Goal: Transaction & Acquisition: Purchase product/service

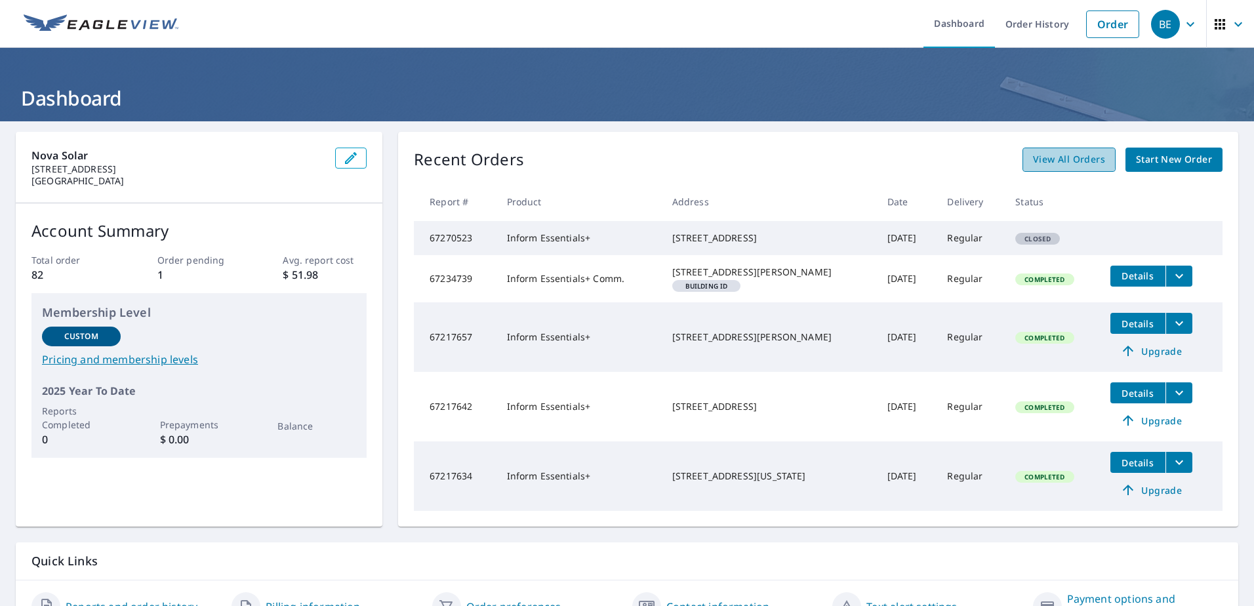
click at [1044, 159] on span "View All Orders" at bounding box center [1069, 160] width 72 height 16
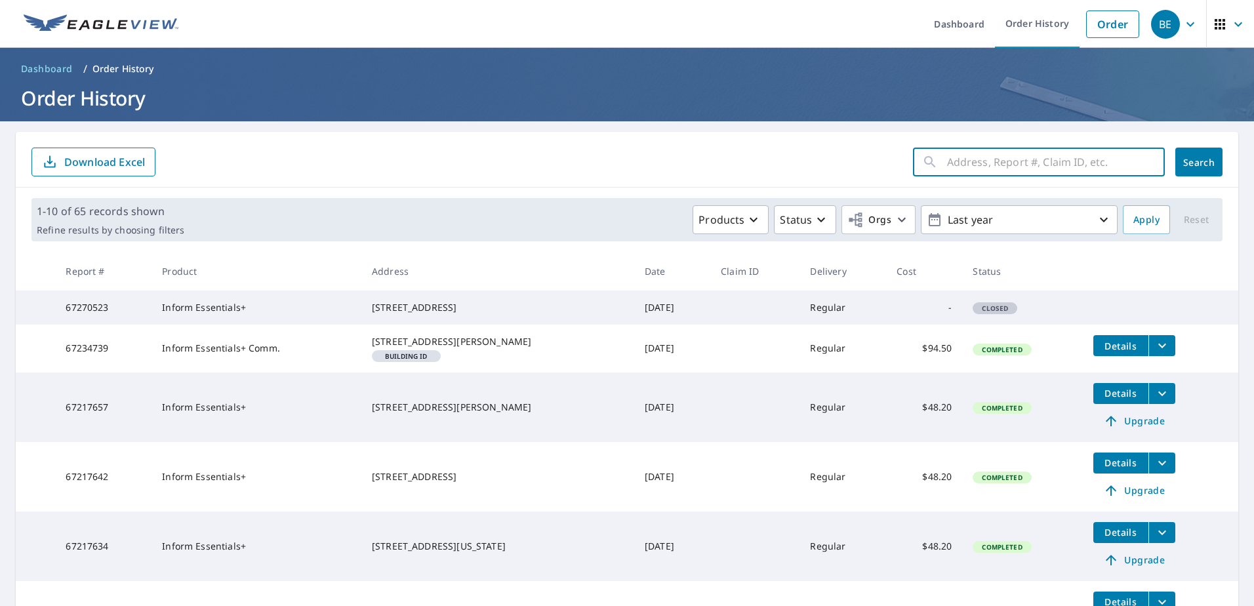
click at [972, 166] on input "text" at bounding box center [1056, 162] width 218 height 37
type input "Ptak"
click button "Search" at bounding box center [1198, 162] width 47 height 29
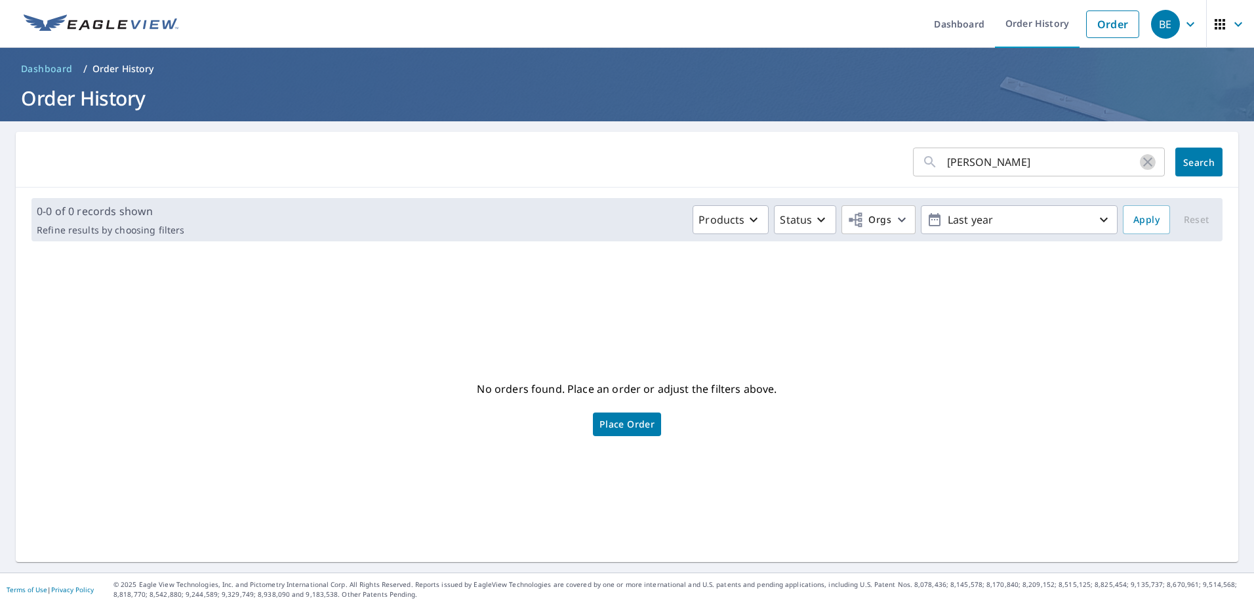
click at [1140, 166] on icon "button" at bounding box center [1148, 162] width 16 height 16
click at [973, 166] on input "text" at bounding box center [1056, 162] width 218 height 37
type input "1524"
click button "Search" at bounding box center [1198, 162] width 47 height 29
click at [1017, 167] on input "1524" at bounding box center [1043, 162] width 193 height 37
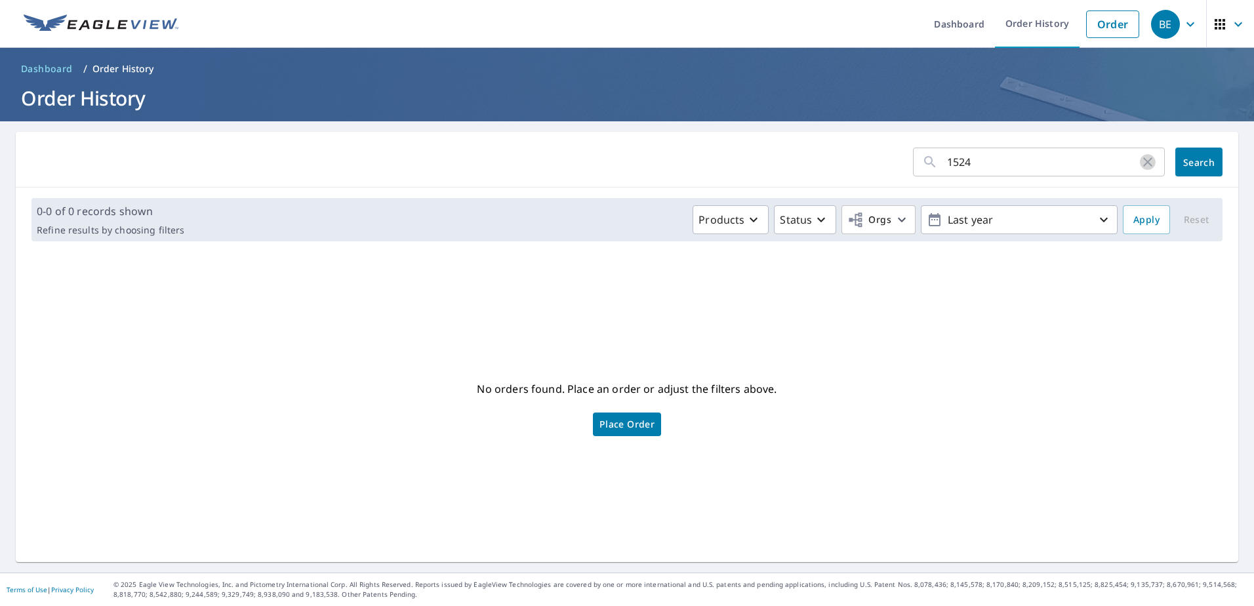
click at [1143, 161] on icon "button" at bounding box center [1147, 161] width 9 height 9
click at [992, 166] on input "text" at bounding box center [1056, 162] width 218 height 37
type input "1524"
click at [1143, 161] on icon "button" at bounding box center [1147, 161] width 9 height 9
click at [603, 424] on span "Place Order" at bounding box center [626, 424] width 55 height 7
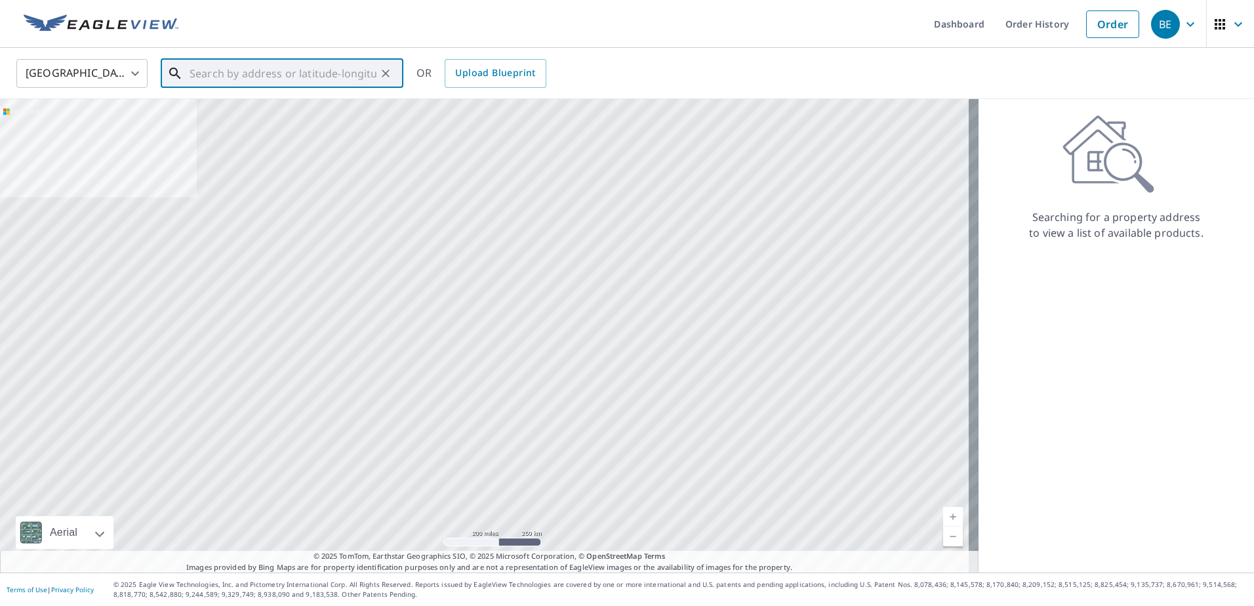
click at [302, 74] on input "text" at bounding box center [283, 73] width 187 height 37
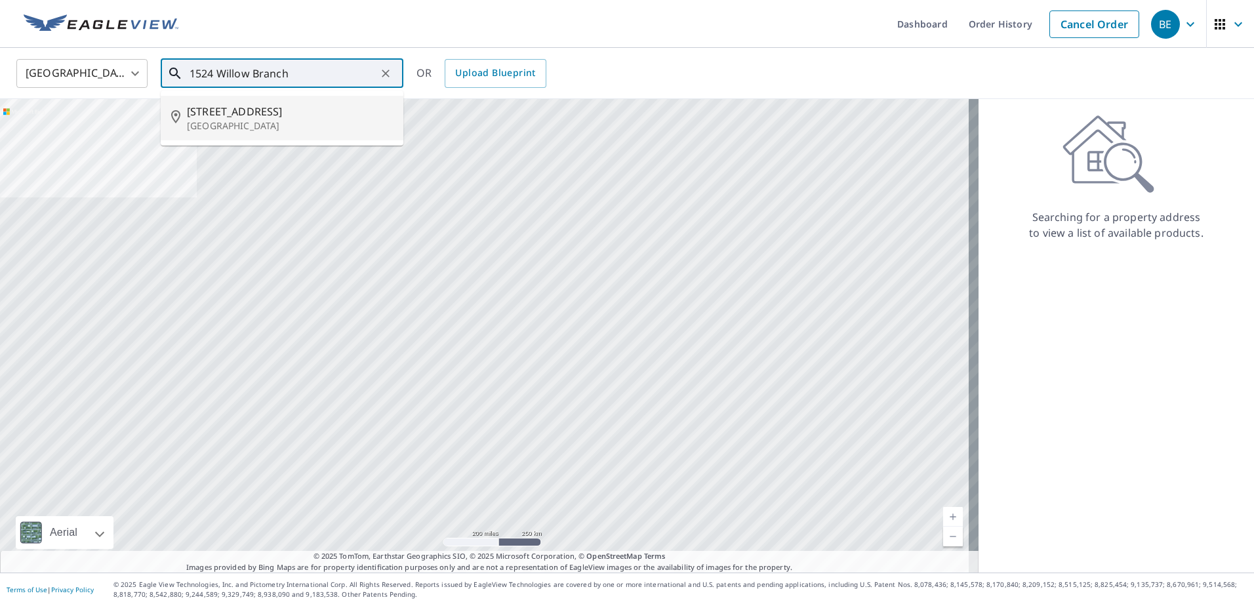
click at [298, 116] on span "1524 Willow Branch Way" at bounding box center [290, 112] width 206 height 16
type input "1524 Willow Branch Way Severn, MD 21144"
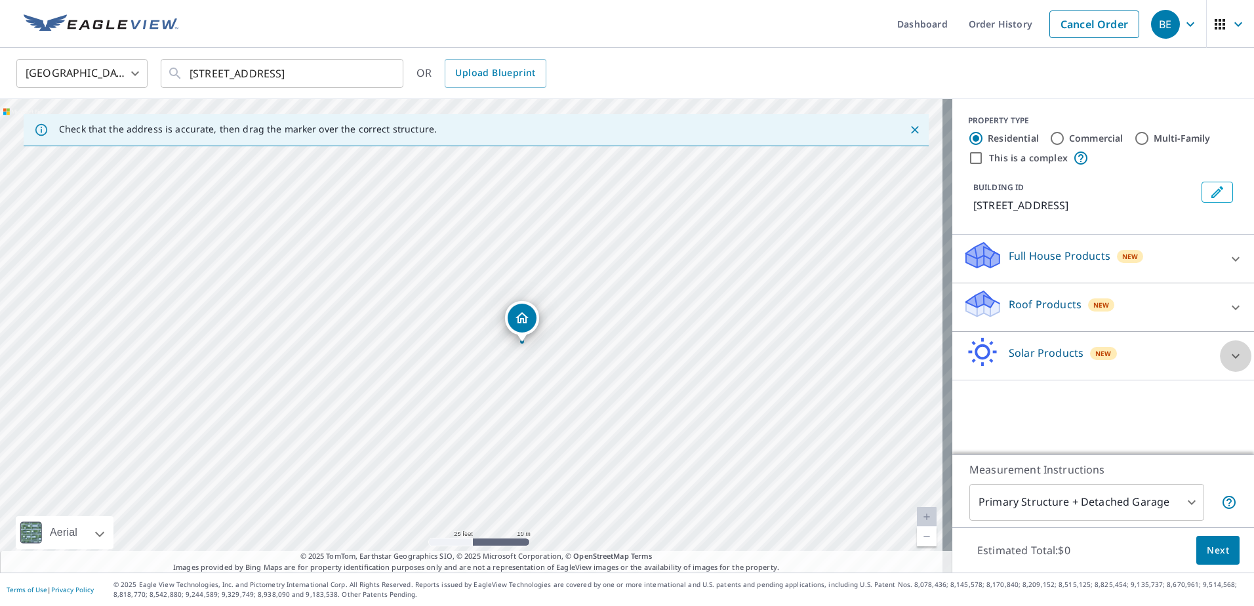
click at [1228, 349] on icon at bounding box center [1236, 356] width 16 height 16
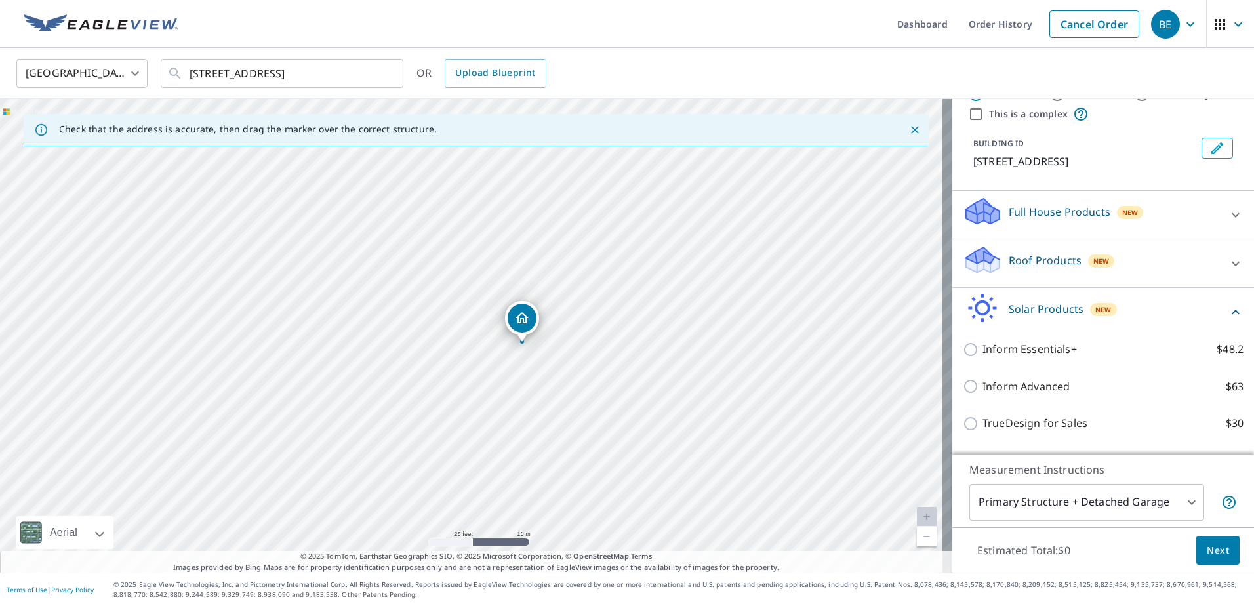
scroll to position [66, 0]
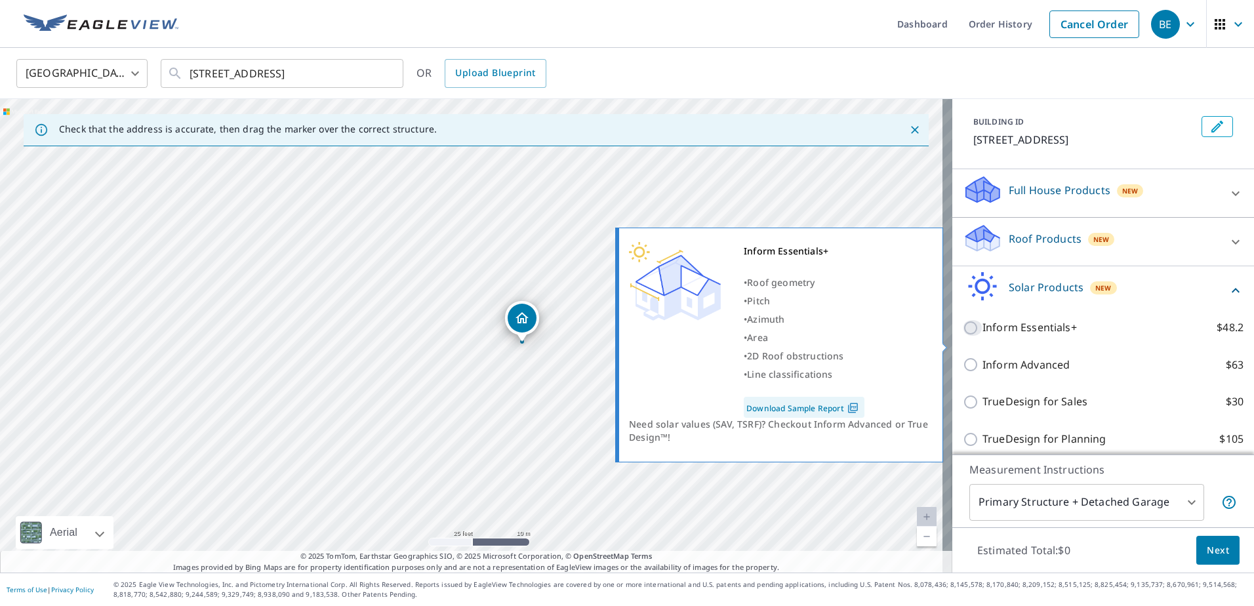
click at [963, 336] on input "Inform Essentials+ $48.2" at bounding box center [973, 328] width 20 height 16
checkbox input "true"
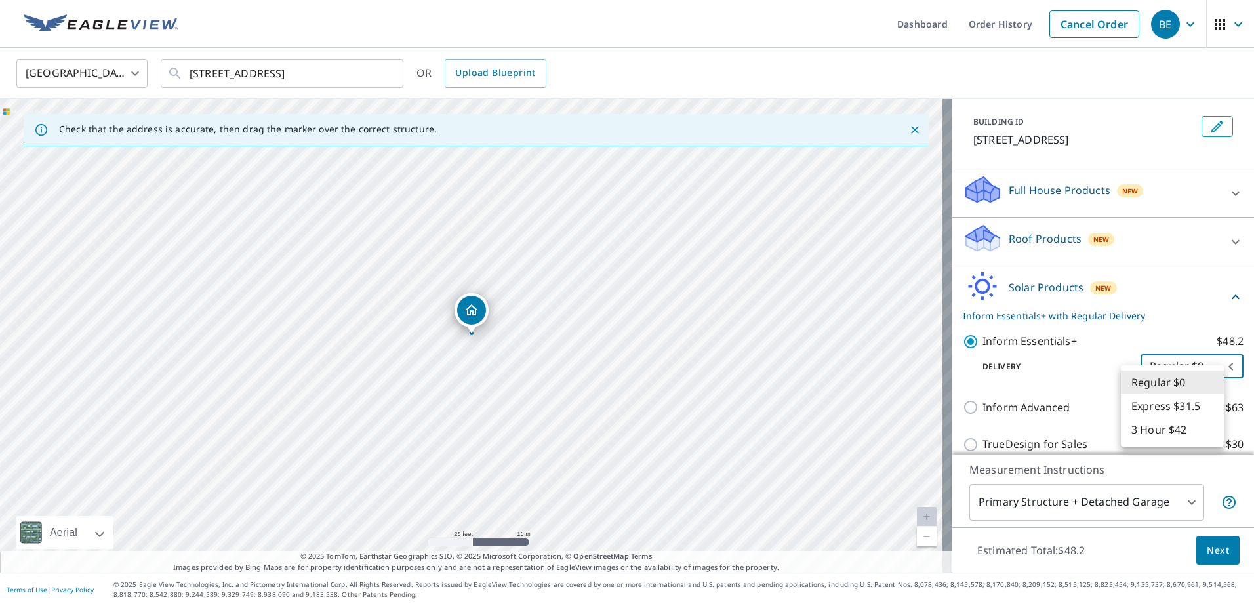
click at [1196, 384] on body "BE BE Dashboard Order History Cancel Order BE United States US ​ 1524 Willow Br…" at bounding box center [627, 303] width 1254 height 606
click at [1190, 381] on li "Regular $0" at bounding box center [1172, 383] width 103 height 24
click at [1085, 506] on body "BE BE Dashboard Order History Cancel Order BE United States US ​ 1524 Willow Br…" at bounding box center [627, 303] width 1254 height 606
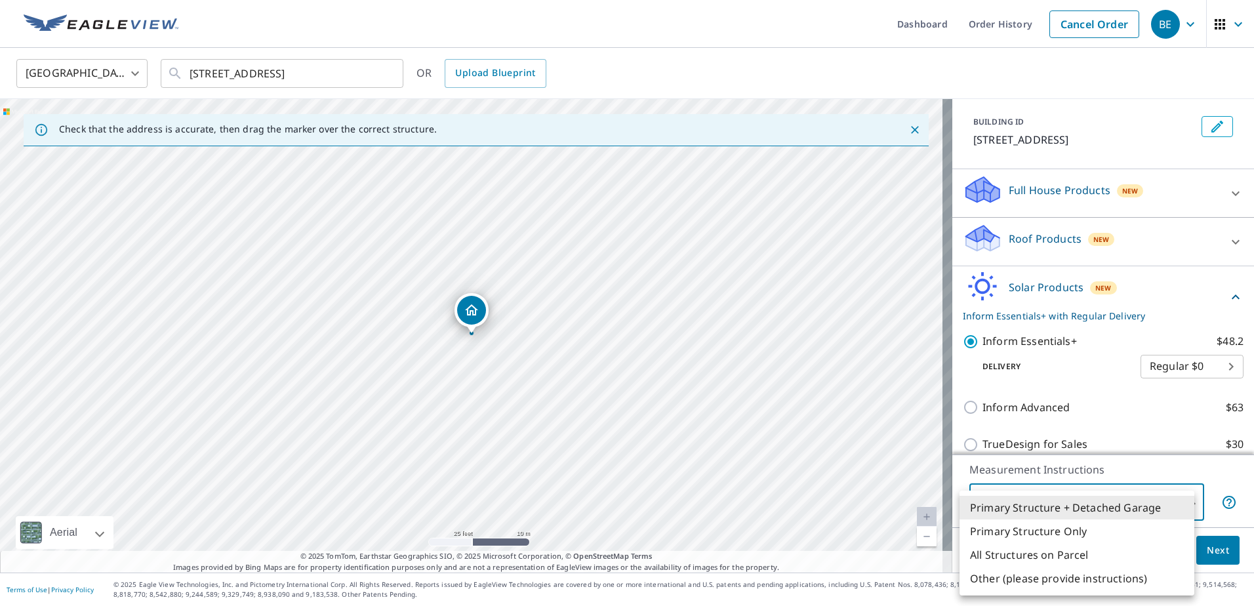
click at [1065, 529] on li "Primary Structure Only" at bounding box center [1077, 531] width 235 height 24
type input "2"
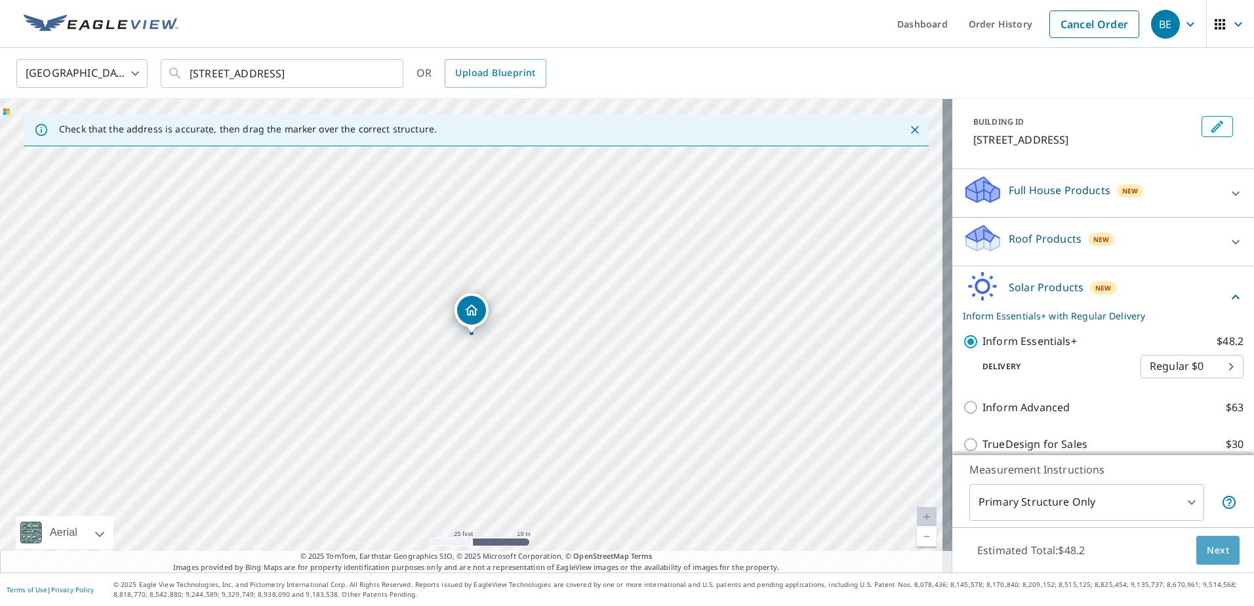
click at [1207, 553] on span "Next" at bounding box center [1218, 550] width 22 height 16
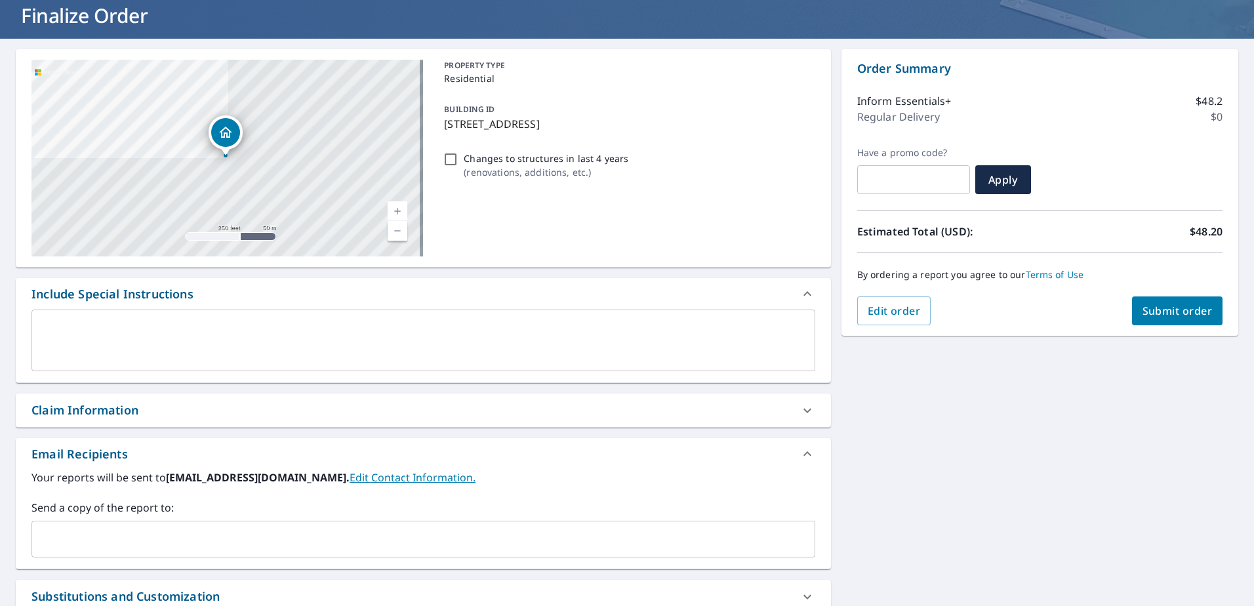
scroll to position [220, 0]
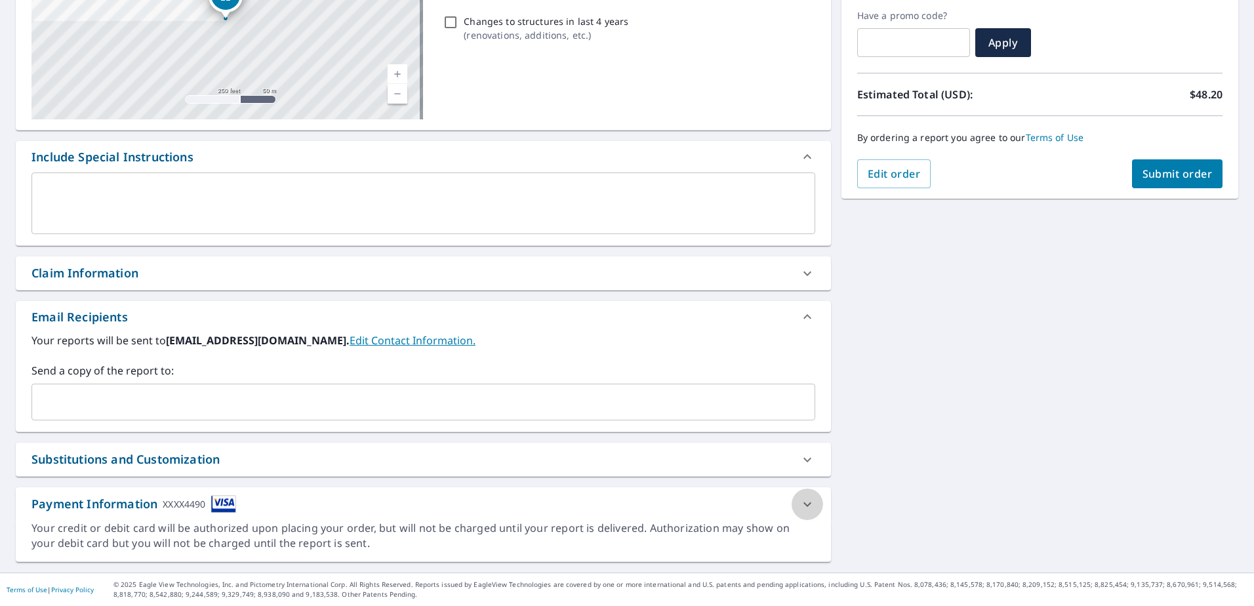
click at [792, 496] on div at bounding box center [807, 504] width 31 height 31
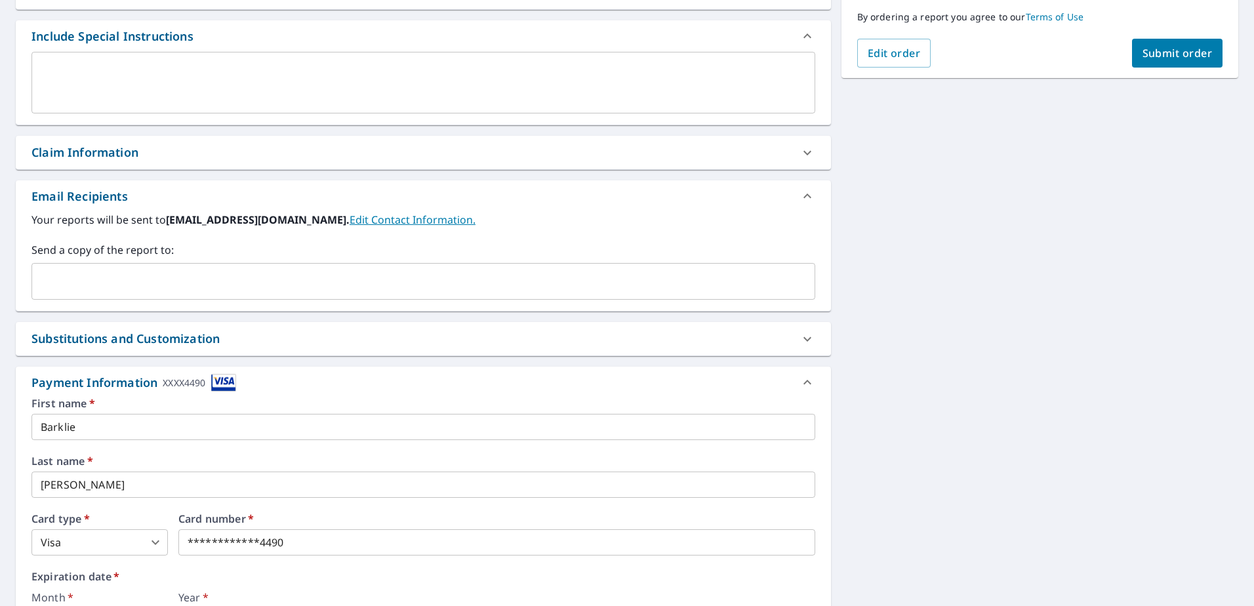
scroll to position [312, 0]
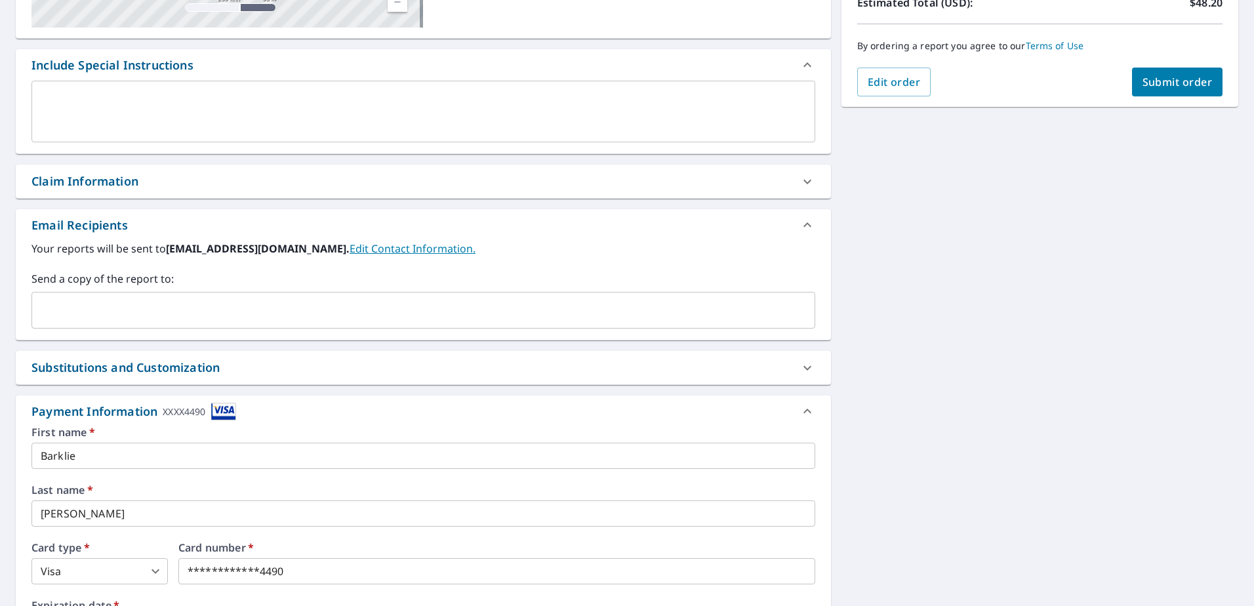
click at [373, 359] on div "Substitutions and Customization" at bounding box center [411, 368] width 760 height 18
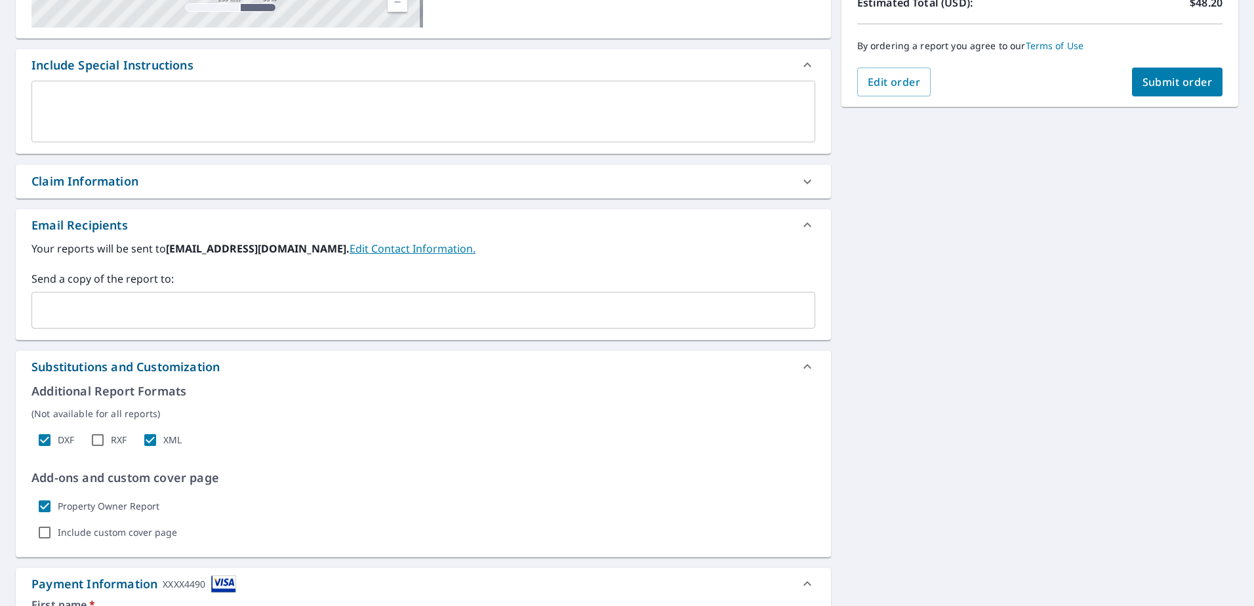
click at [373, 359] on div "Substitutions and Customization" at bounding box center [411, 367] width 760 height 18
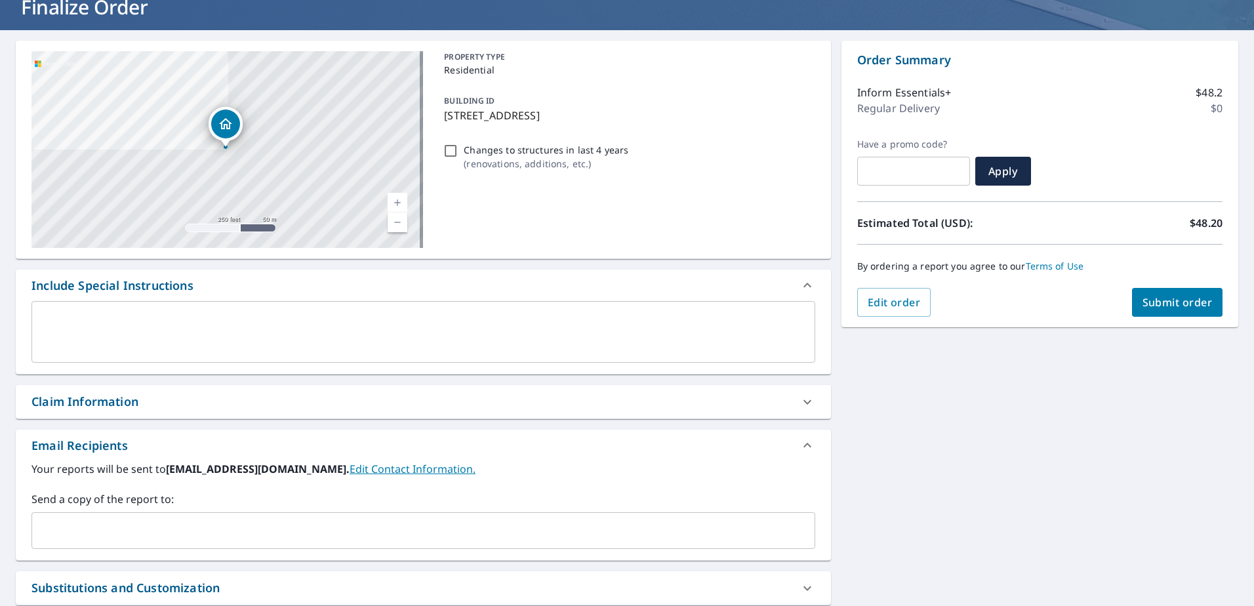
scroll to position [0, 0]
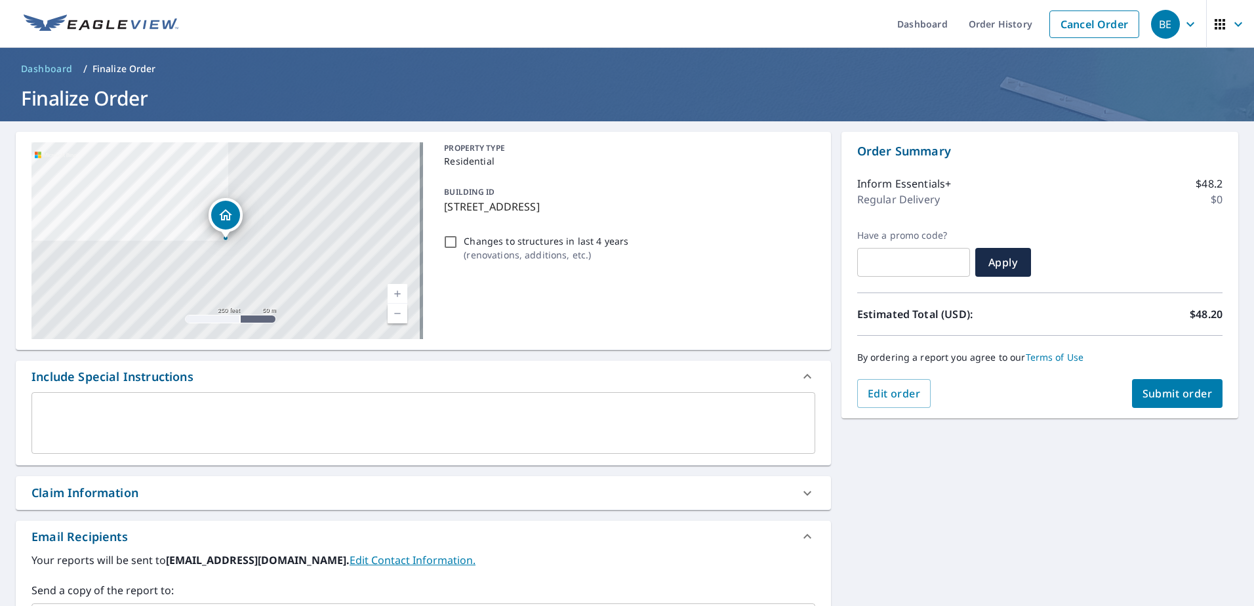
drag, startPoint x: 80, startPoint y: 24, endPoint x: 39, endPoint y: 70, distance: 61.3
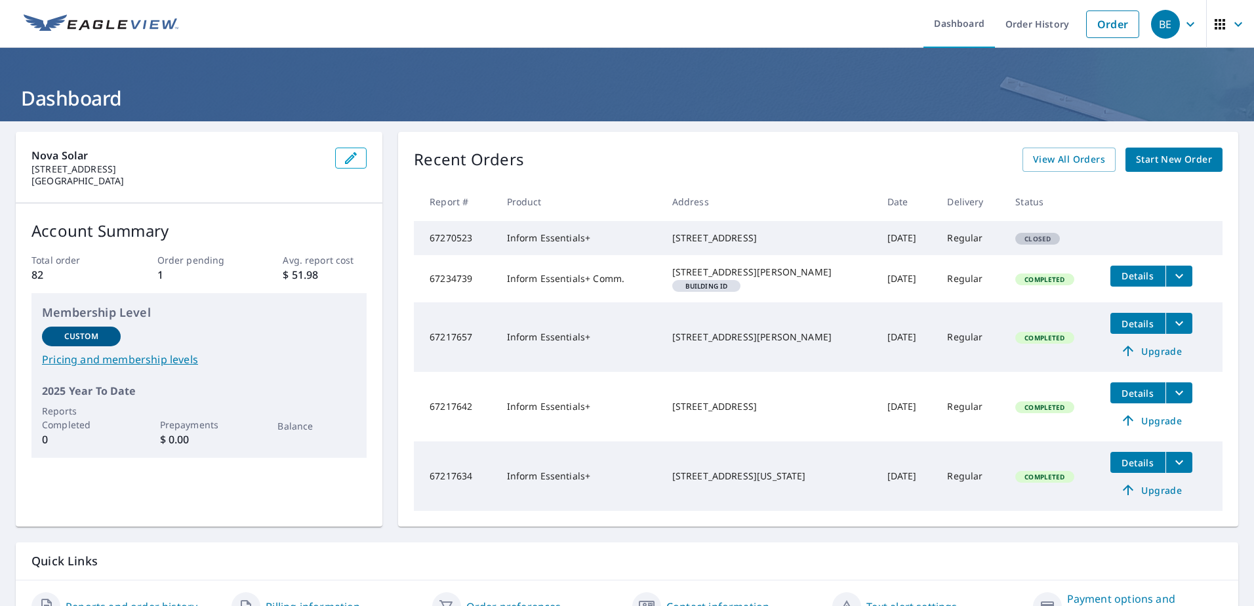
click at [182, 427] on p "Prepayments" at bounding box center [199, 425] width 79 height 14
click at [151, 356] on link "Pricing and membership levels" at bounding box center [199, 360] width 314 height 16
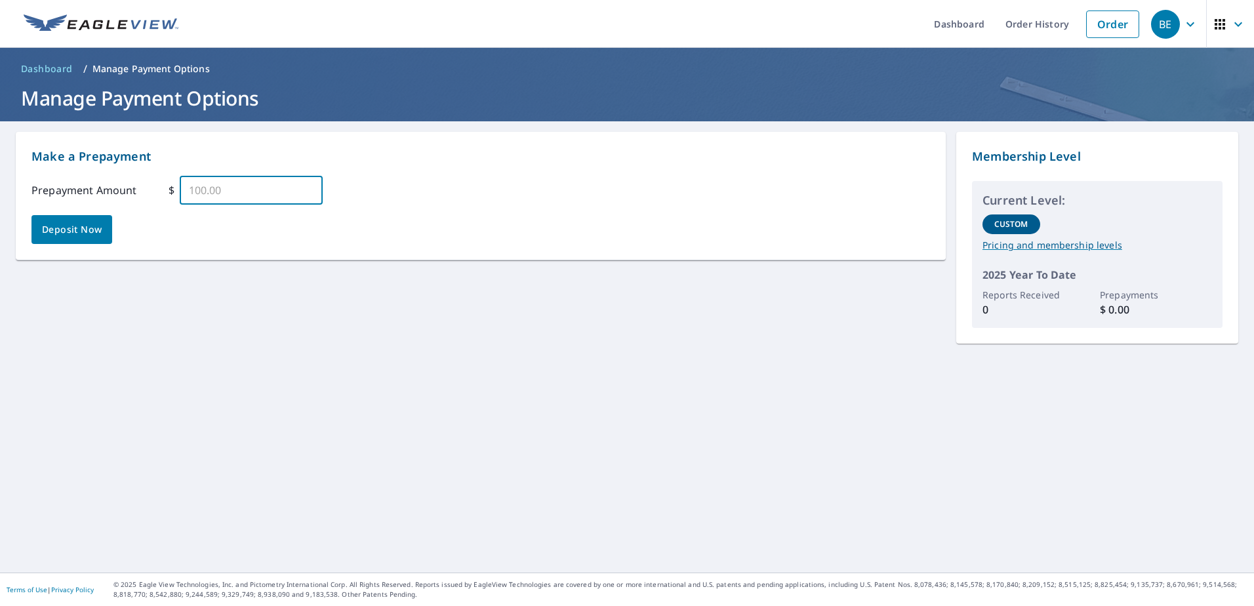
click at [241, 190] on input "text" at bounding box center [251, 190] width 143 height 37
click at [279, 190] on input "text" at bounding box center [251, 190] width 143 height 37
type input "8"
click at [85, 226] on span "Deposit Now" at bounding box center [72, 230] width 60 height 16
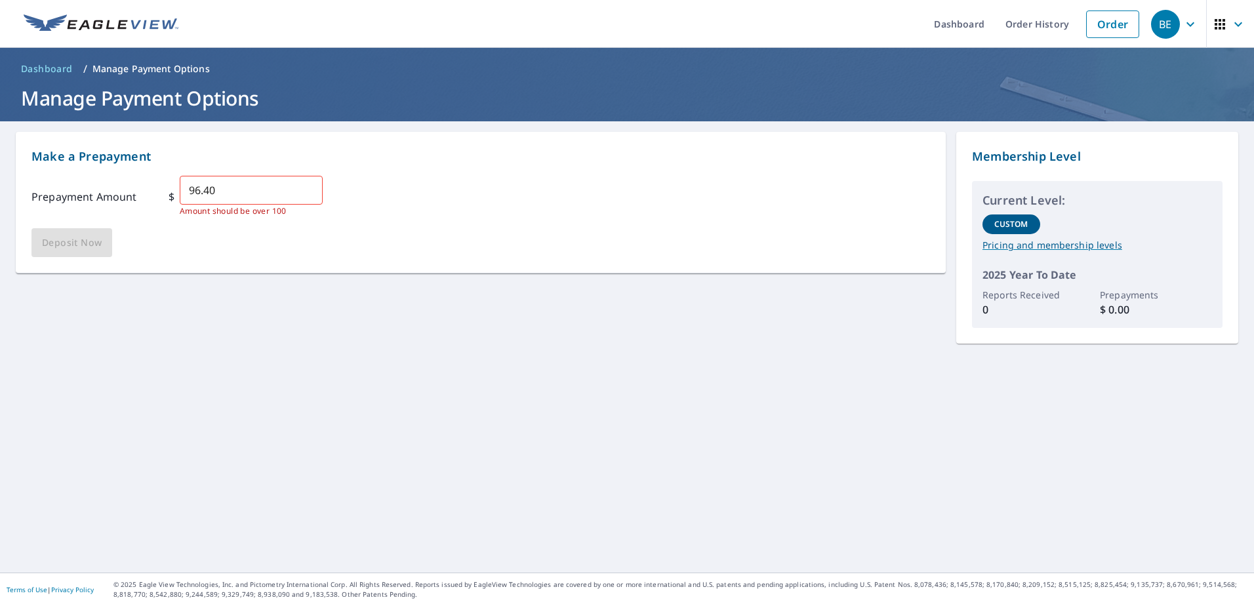
click at [258, 191] on input "96.40" at bounding box center [251, 190] width 143 height 37
drag, startPoint x: 250, startPoint y: 190, endPoint x: 70, endPoint y: 202, distance: 180.8
click at [70, 202] on div "Prepayment Amount $ 96.40 ​ Amount should be over 100" at bounding box center [480, 197] width 899 height 42
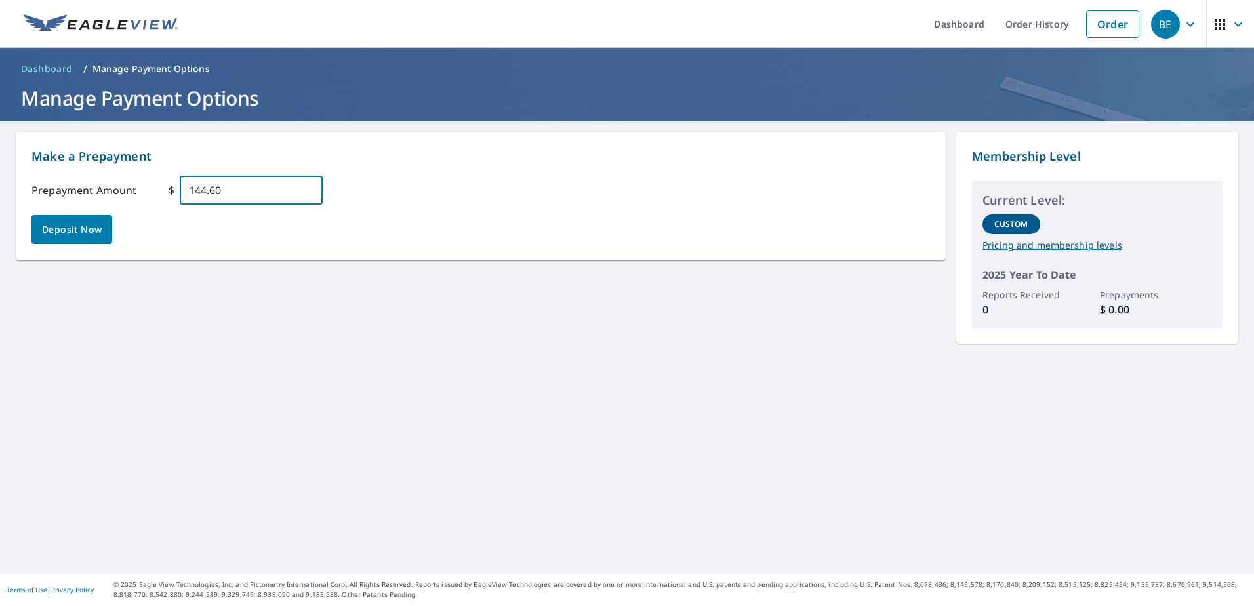
type input "144.60"
click at [81, 224] on span "Deposit Now" at bounding box center [72, 230] width 60 height 16
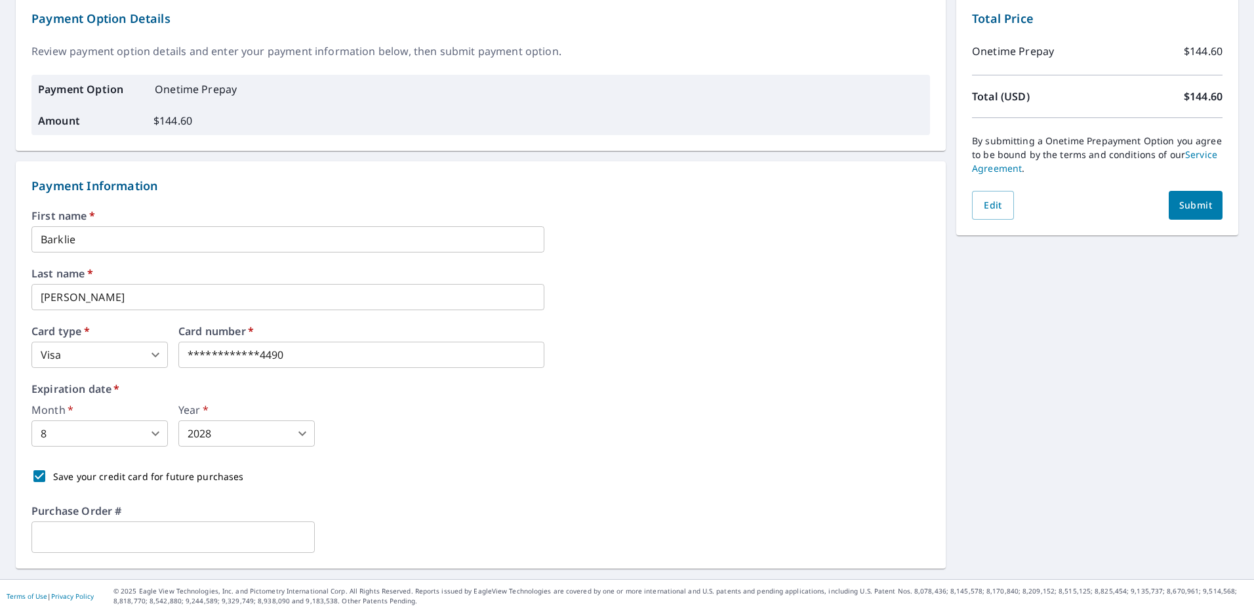
scroll to position [144, 0]
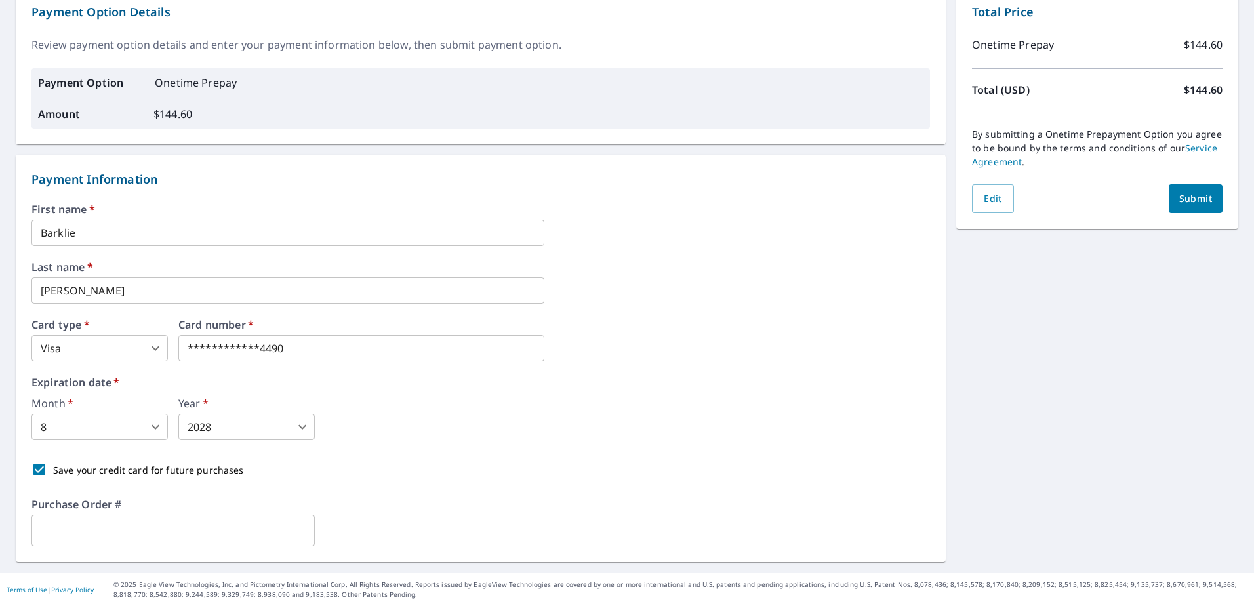
click at [1186, 194] on span "Submit" at bounding box center [1195, 199] width 33 height 16
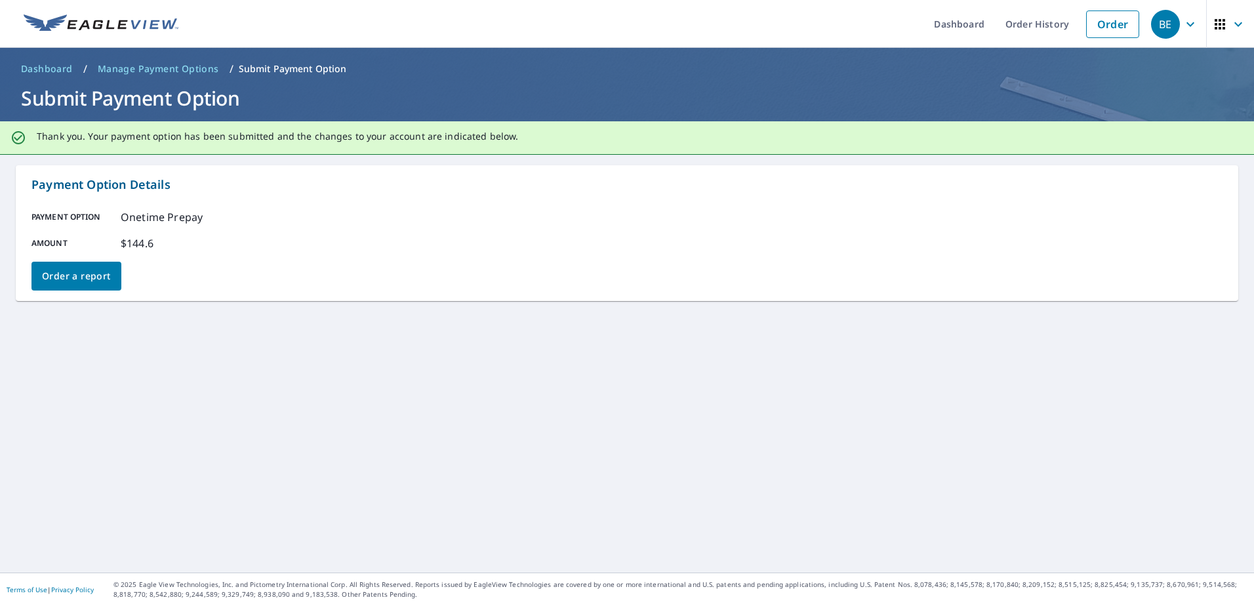
click at [362, 319] on main "Thank you. Your payment option has been submitted and the changes to your accou…" at bounding box center [627, 346] width 1254 height 451
click at [312, 317] on main "Thank you. Your payment option has been submitted and the changes to your accou…" at bounding box center [627, 346] width 1254 height 451
click at [98, 283] on span "Order a report" at bounding box center [76, 276] width 69 height 16
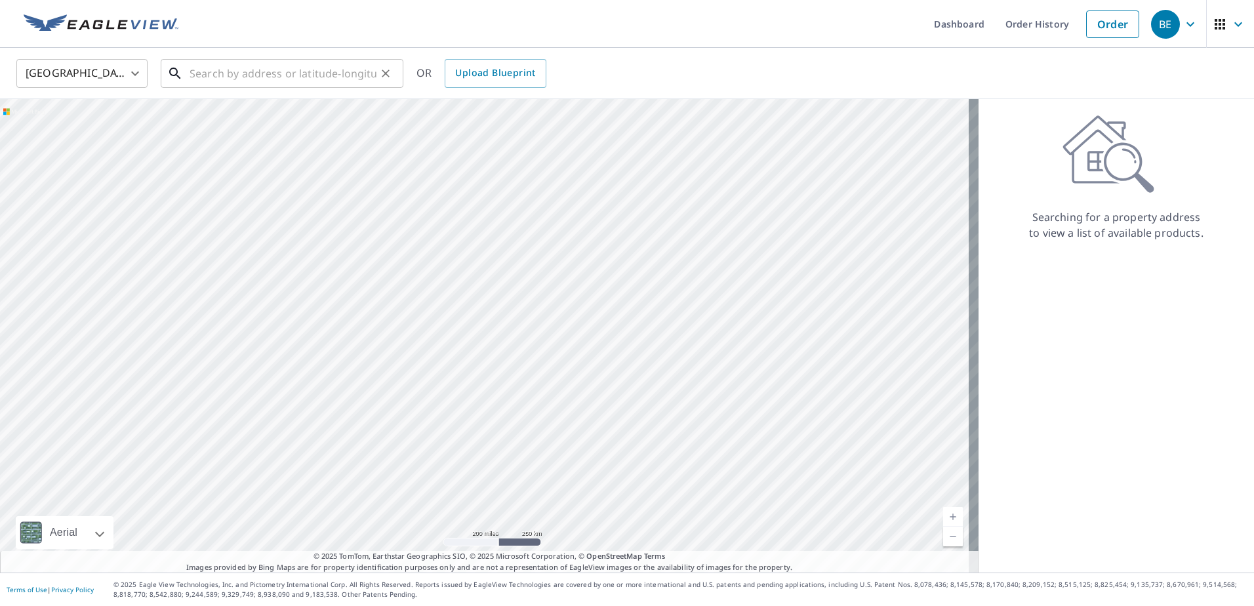
click at [243, 75] on input "text" at bounding box center [283, 73] width 187 height 37
click at [266, 79] on input "text" at bounding box center [283, 73] width 187 height 37
paste input "[STREET_ADDRESS]"
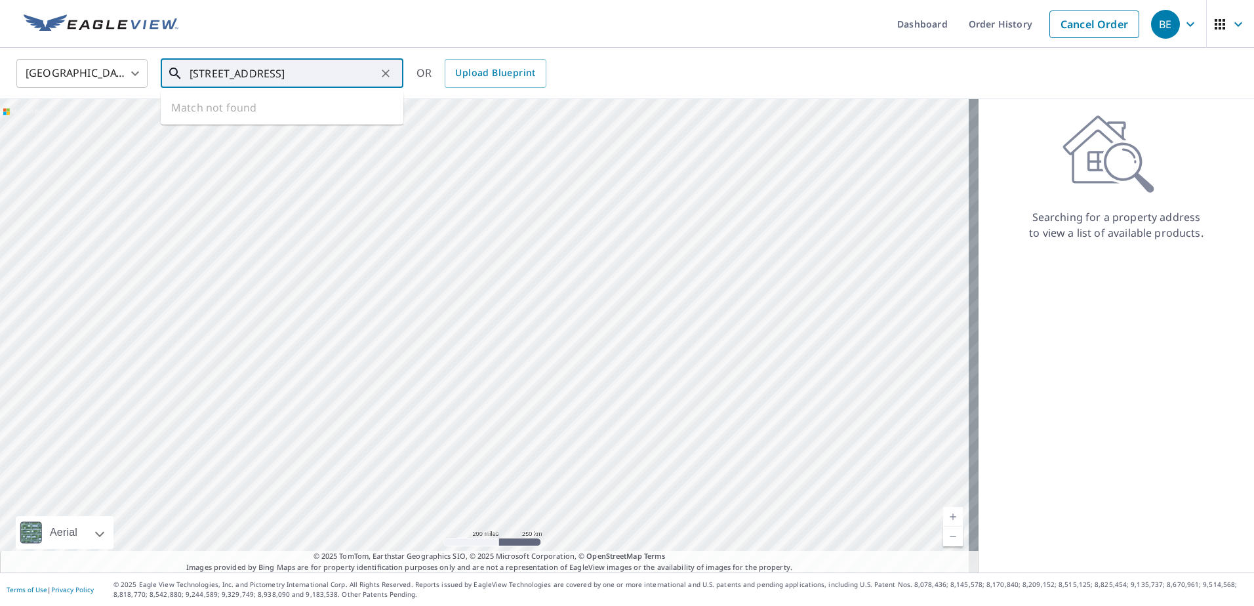
scroll to position [0, 28]
click at [294, 120] on p "[GEOGRAPHIC_DATA]" at bounding box center [290, 125] width 206 height 13
type input "[STREET_ADDRESS]"
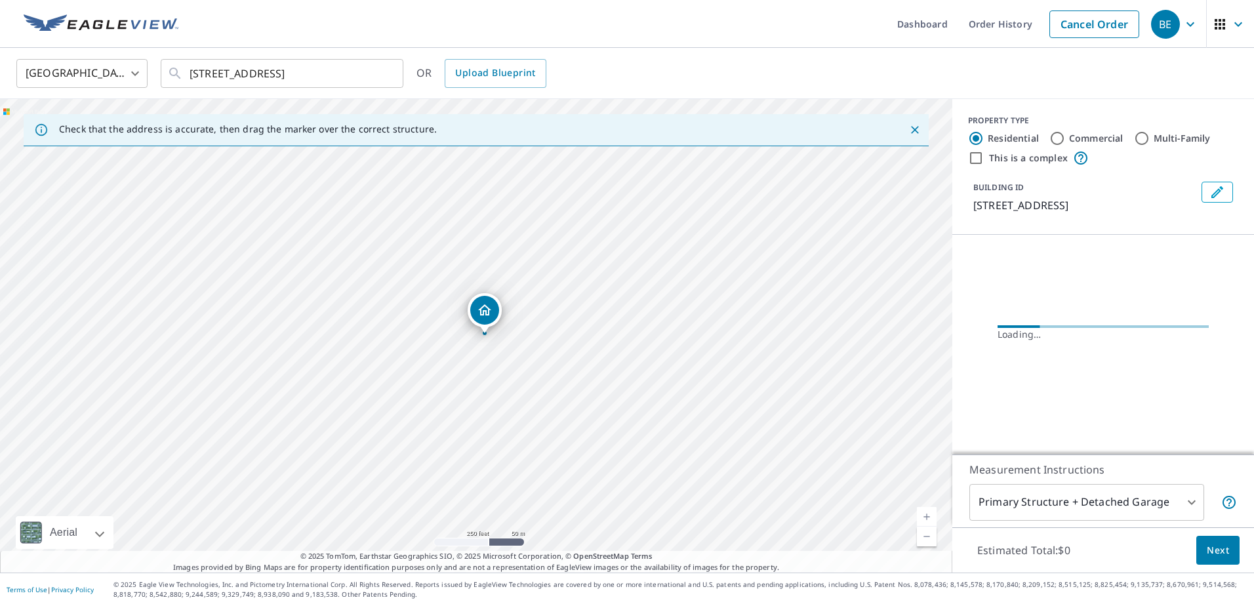
scroll to position [0, 0]
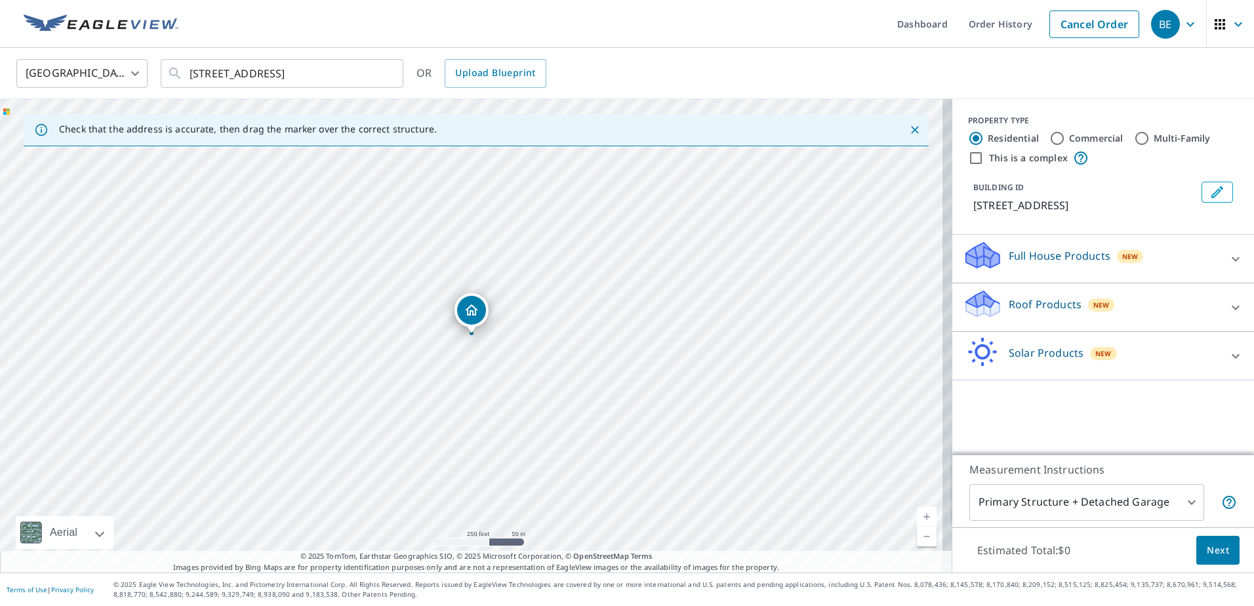
click at [1169, 365] on div "Solar Products New" at bounding box center [1091, 355] width 257 height 37
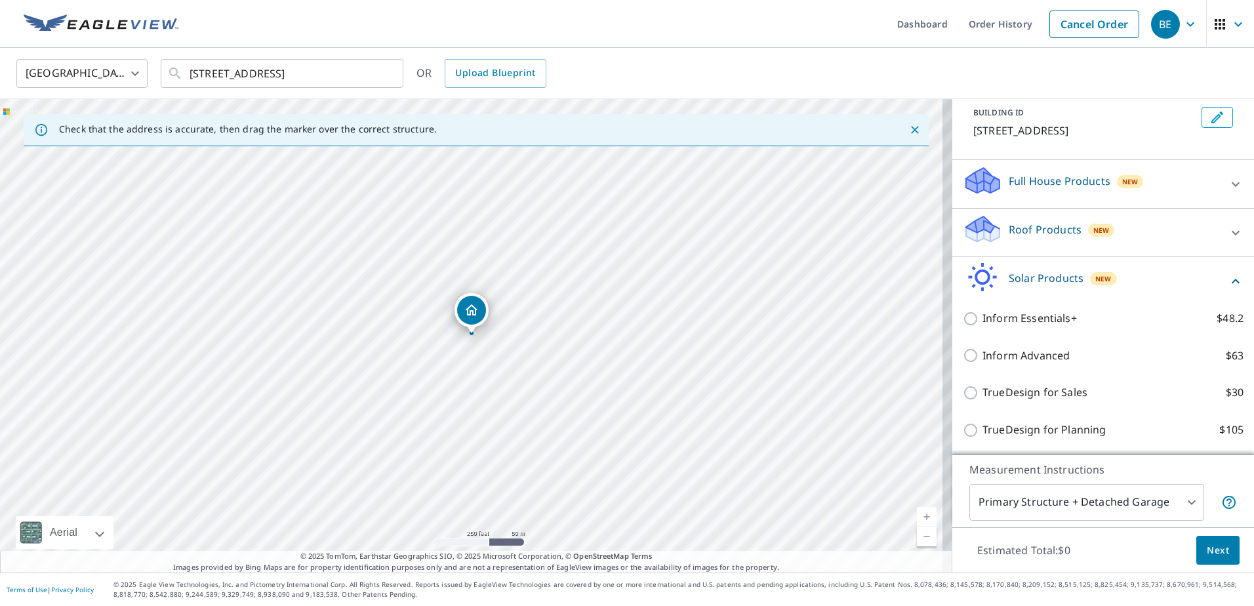
scroll to position [91, 0]
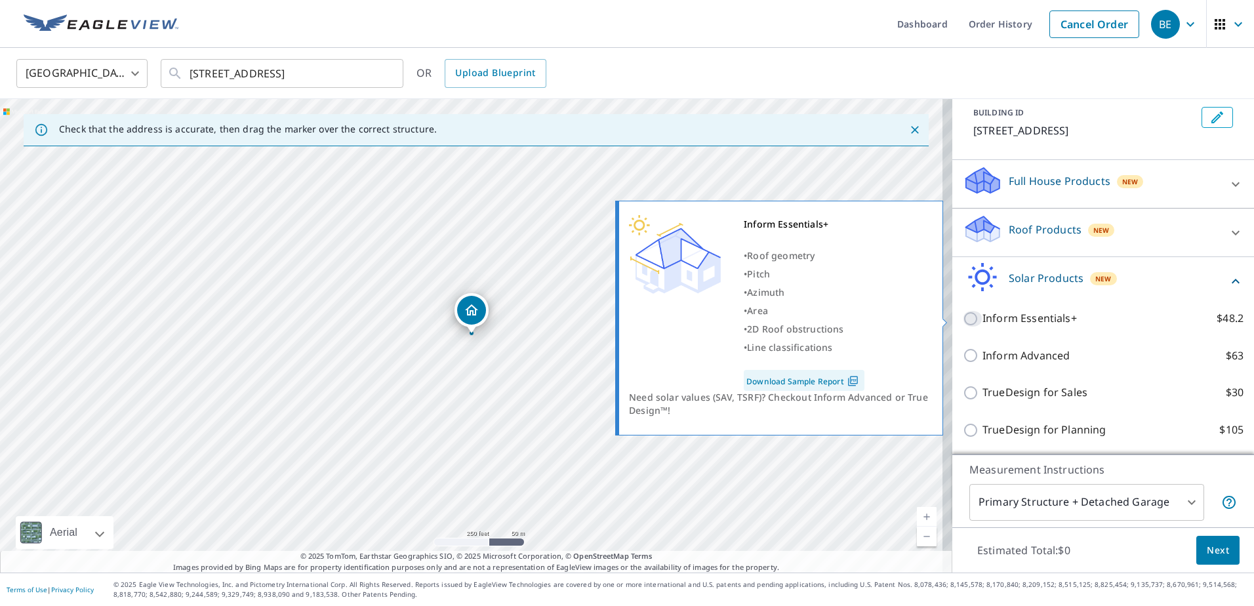
click at [963, 317] on input "Inform Essentials+ $48.2" at bounding box center [973, 319] width 20 height 16
checkbox input "true"
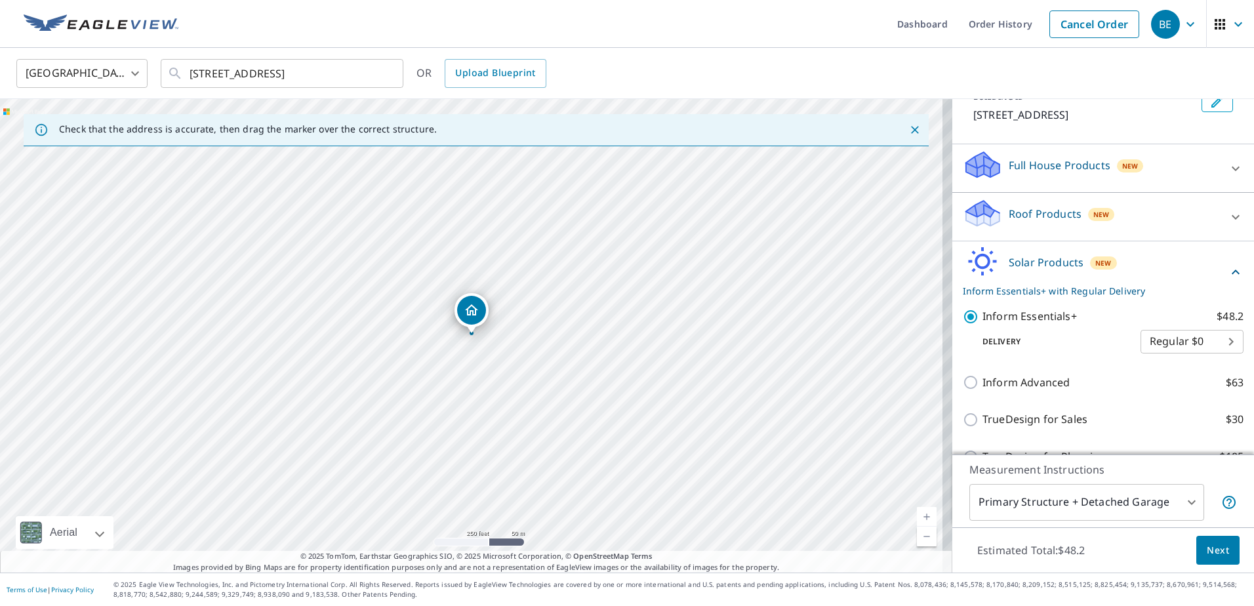
click at [1152, 510] on body "BE BE Dashboard Order History Cancel Order BE [GEOGRAPHIC_DATA] [GEOGRAPHIC_DAT…" at bounding box center [627, 303] width 1254 height 606
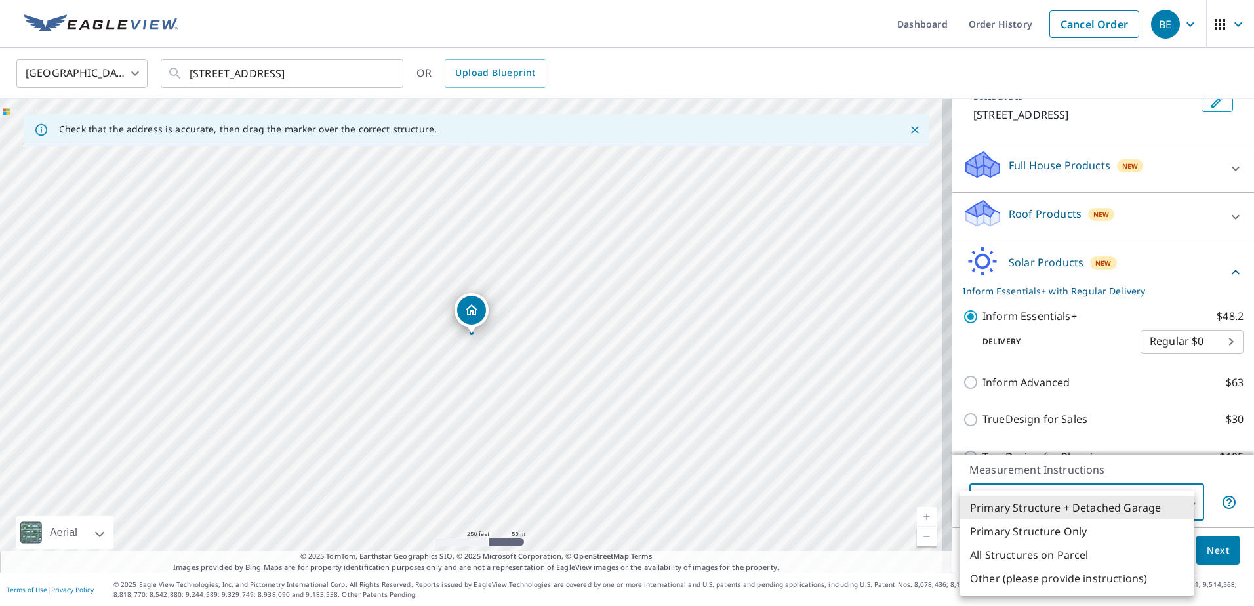
click at [1062, 538] on li "Primary Structure Only" at bounding box center [1077, 531] width 235 height 24
type input "2"
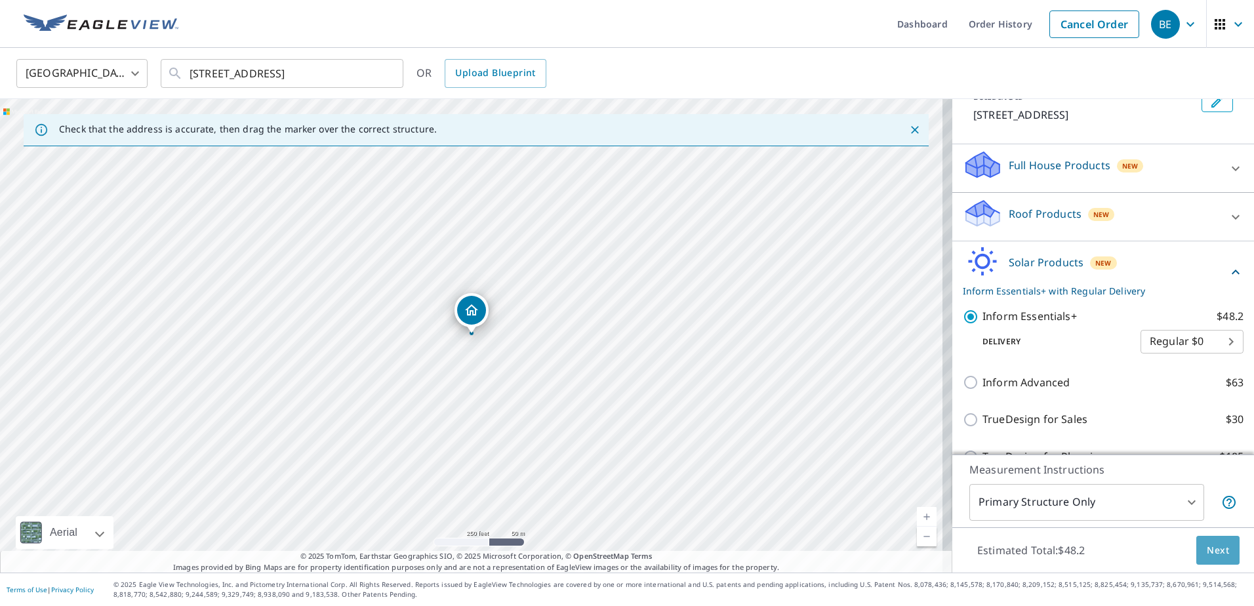
click at [1224, 556] on button "Next" at bounding box center [1217, 551] width 43 height 30
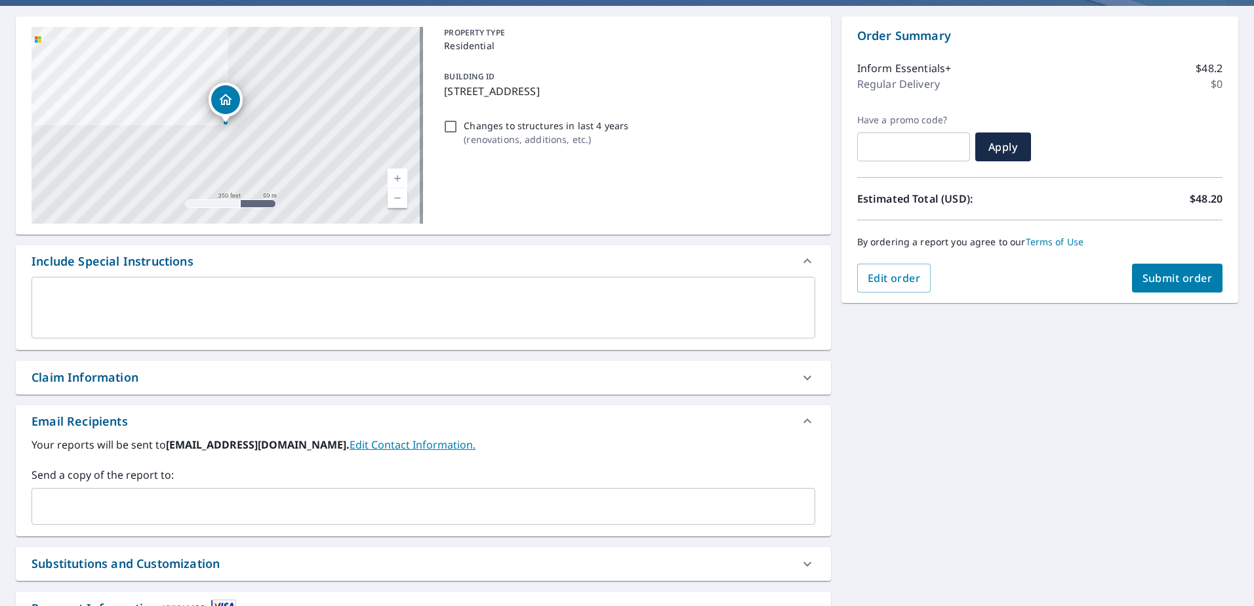
scroll to position [220, 0]
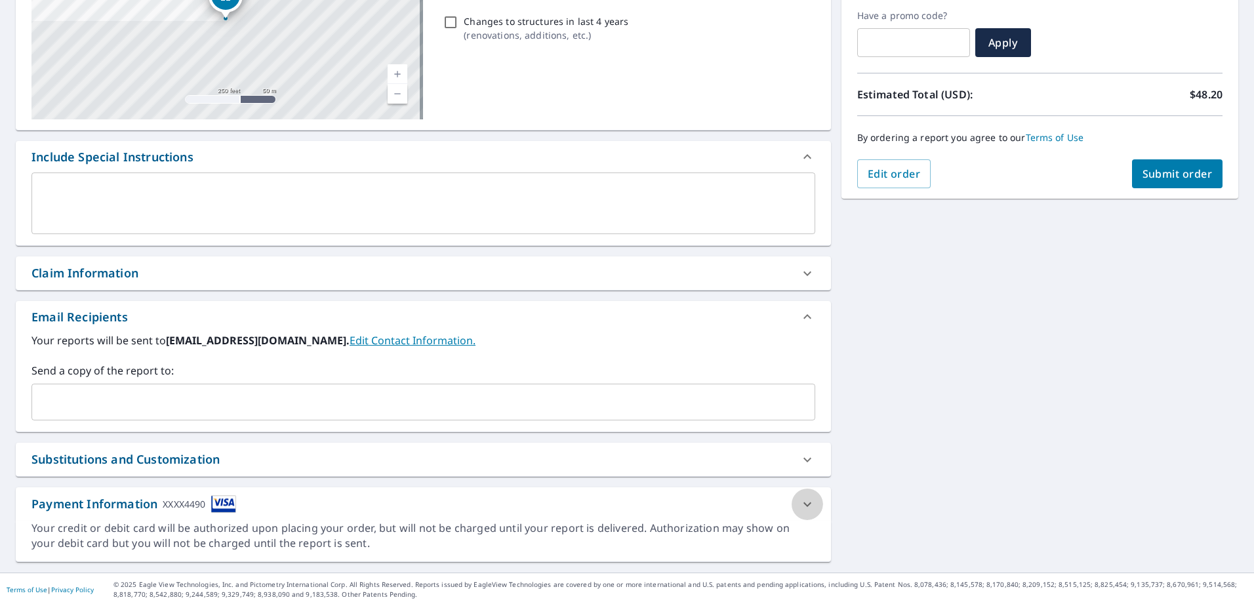
click at [802, 499] on icon at bounding box center [807, 504] width 16 height 16
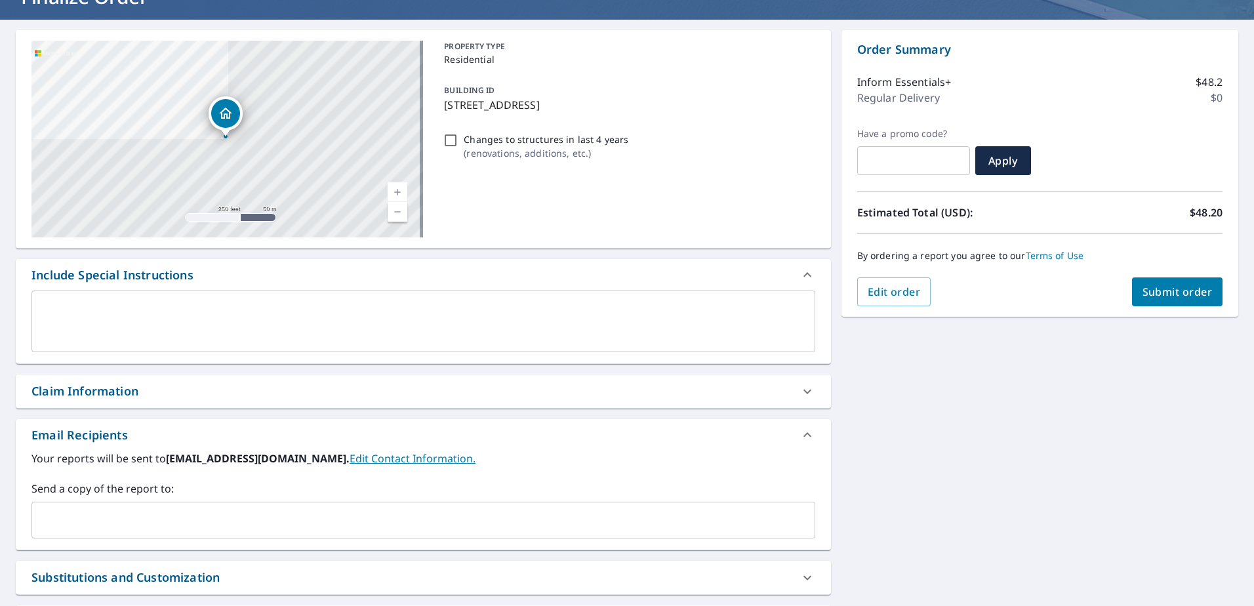
scroll to position [262, 0]
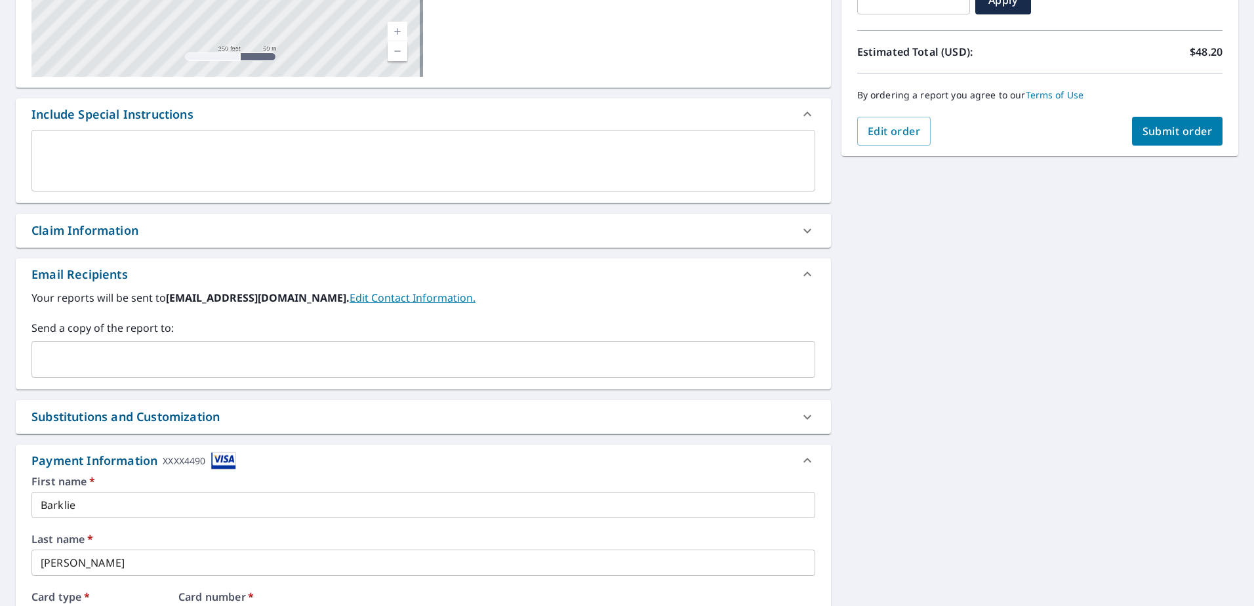
click at [521, 232] on div "Claim Information" at bounding box center [411, 231] width 760 height 18
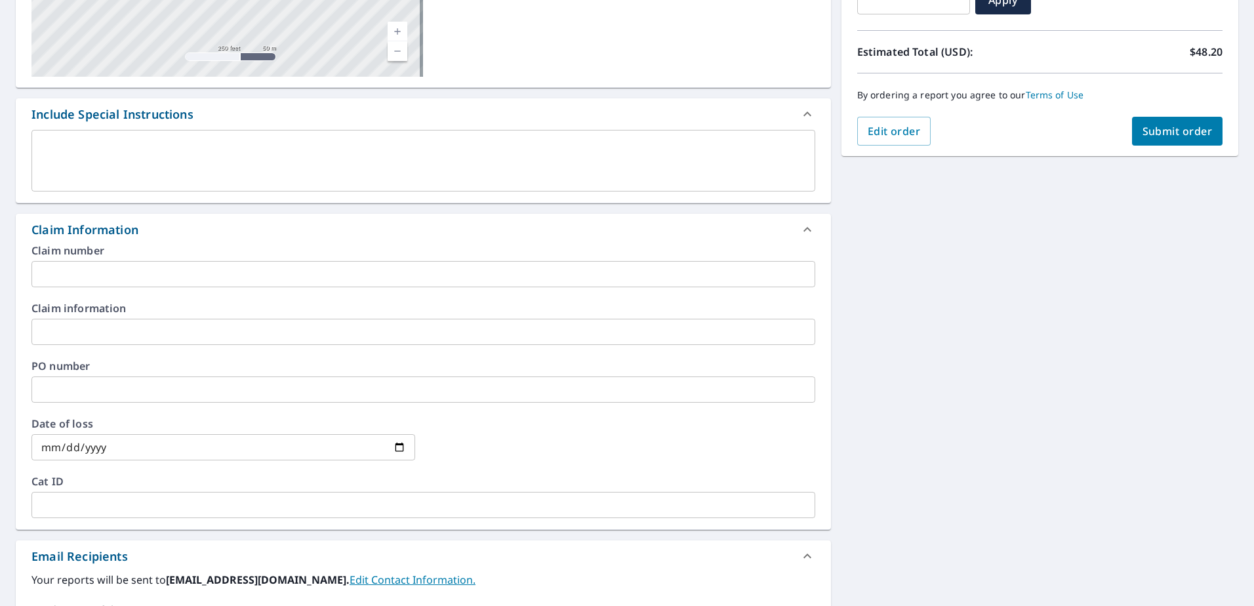
click at [521, 232] on div "Claim Information" at bounding box center [411, 230] width 760 height 18
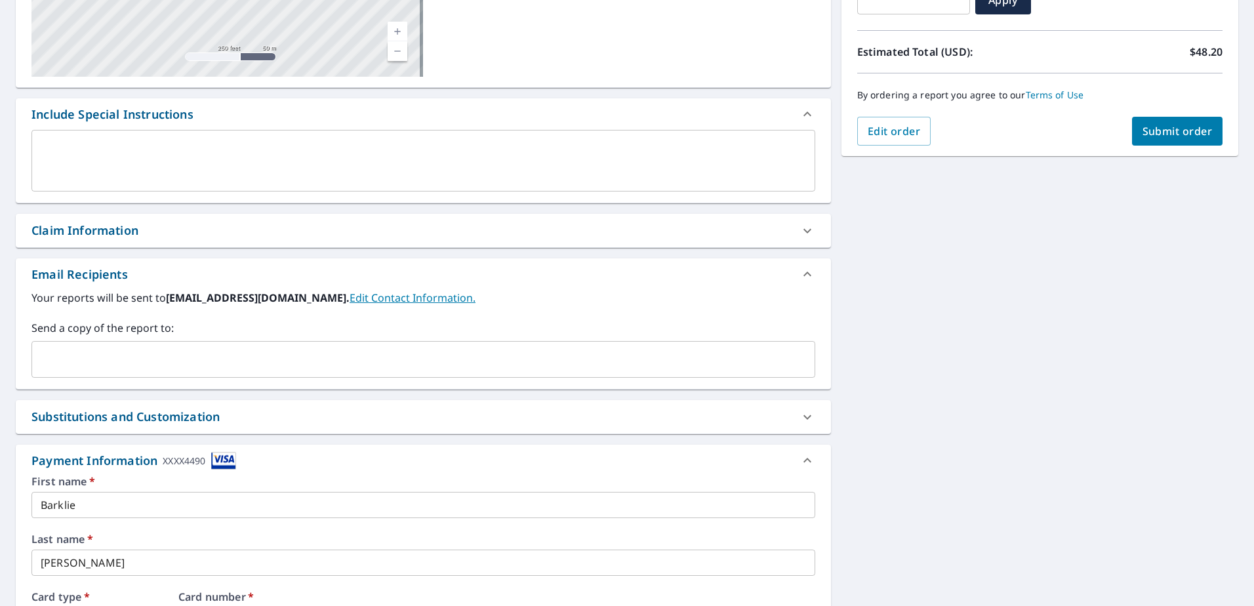
click at [539, 117] on div "Include Special Instructions" at bounding box center [411, 115] width 760 height 18
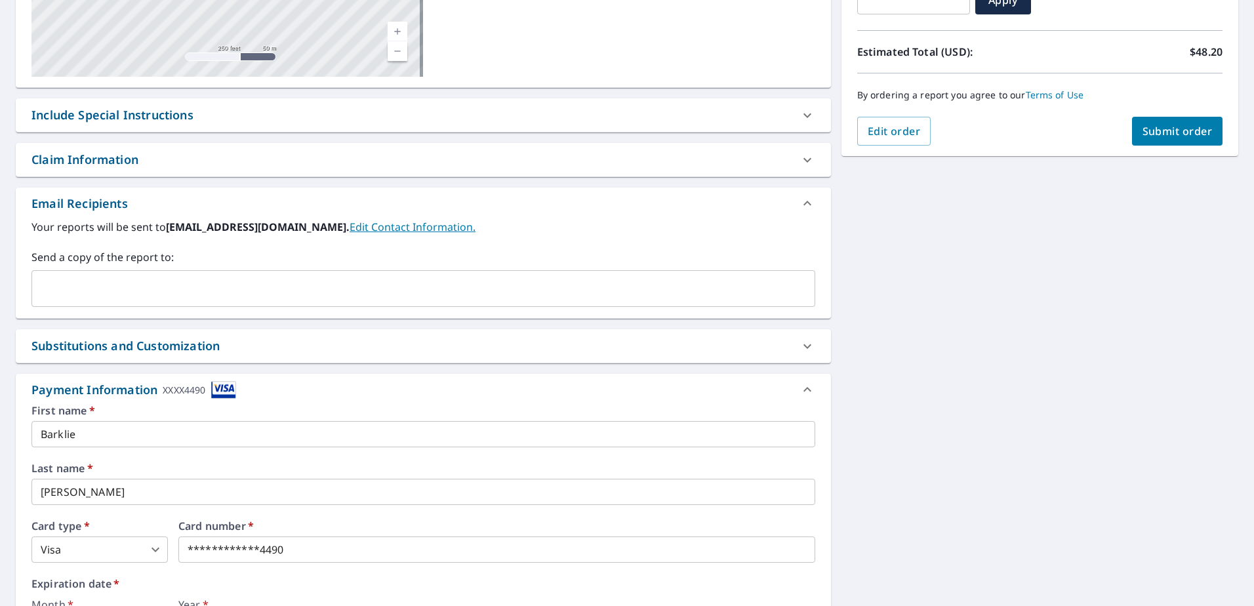
click at [477, 205] on div "Email Recipients" at bounding box center [411, 204] width 760 height 18
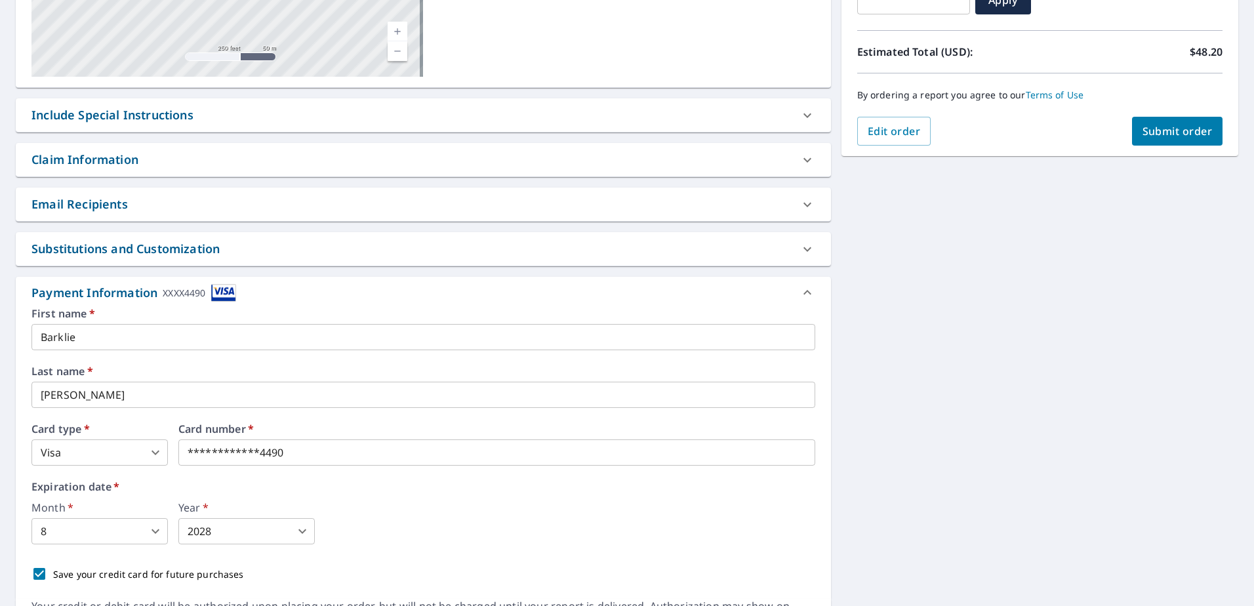
scroll to position [340, 0]
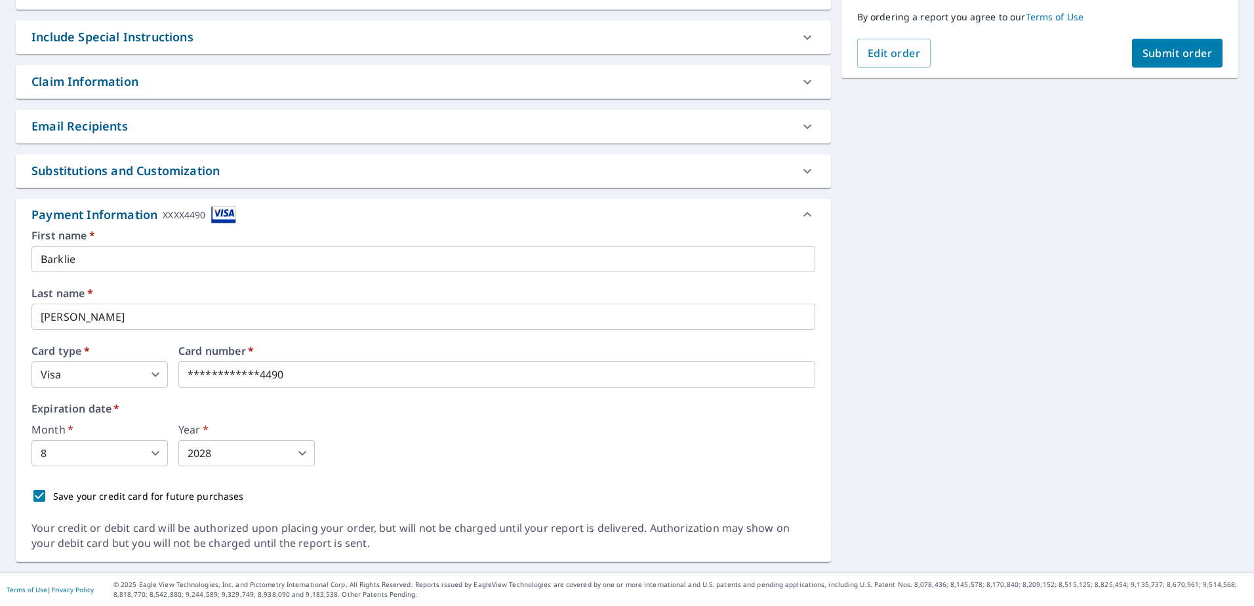
click at [783, 215] on div "Payment Information XXXX4490" at bounding box center [411, 215] width 760 height 18
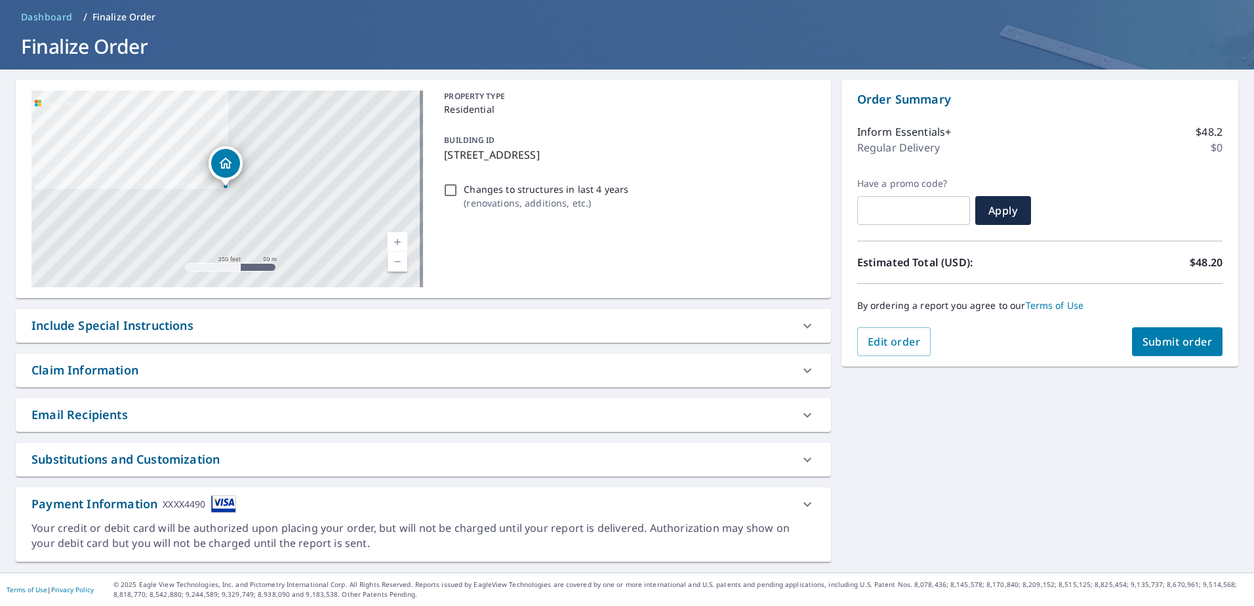
scroll to position [52, 0]
click at [1171, 342] on span "Submit order" at bounding box center [1177, 341] width 70 height 14
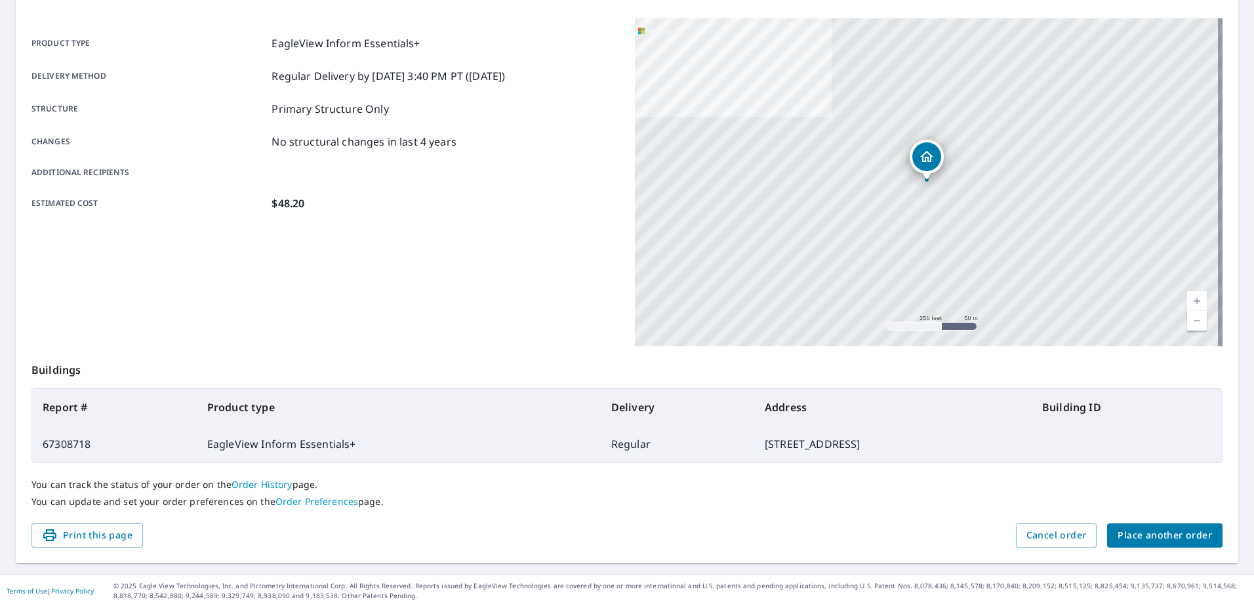
scroll to position [166, 0]
click at [1158, 535] on span "Place another order" at bounding box center [1165, 534] width 94 height 16
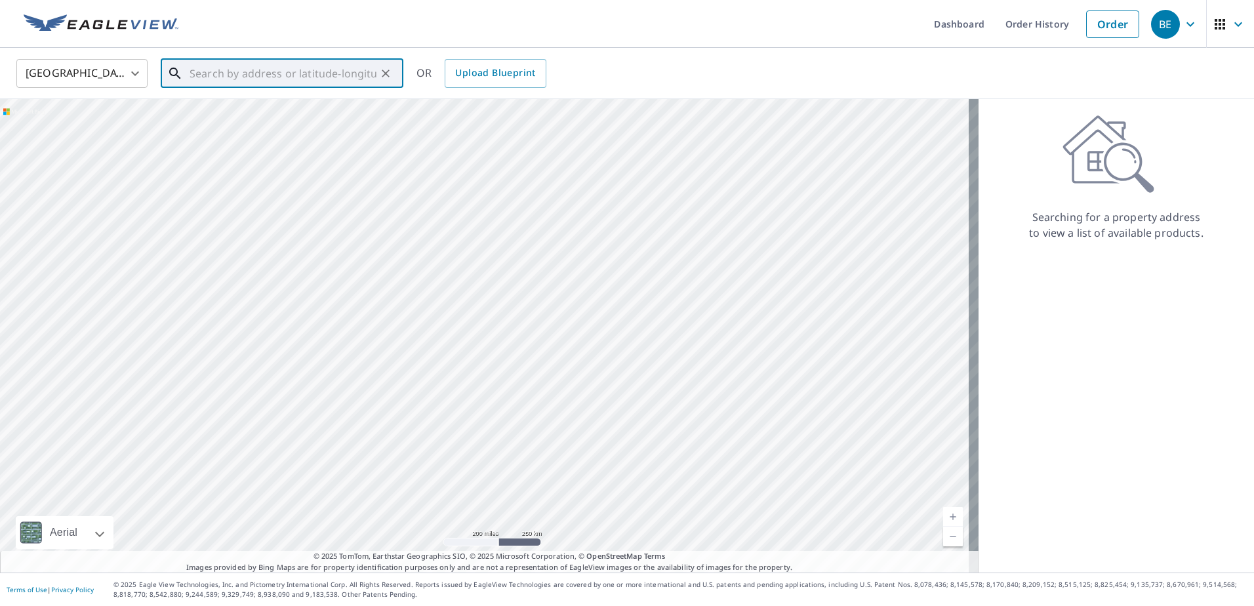
click at [330, 65] on input "text" at bounding box center [283, 73] width 187 height 37
paste input "[STREET_ADDRESS]"
click at [277, 116] on span "[STREET_ADDRESS]" at bounding box center [290, 112] width 206 height 16
type input "[STREET_ADDRESS]"
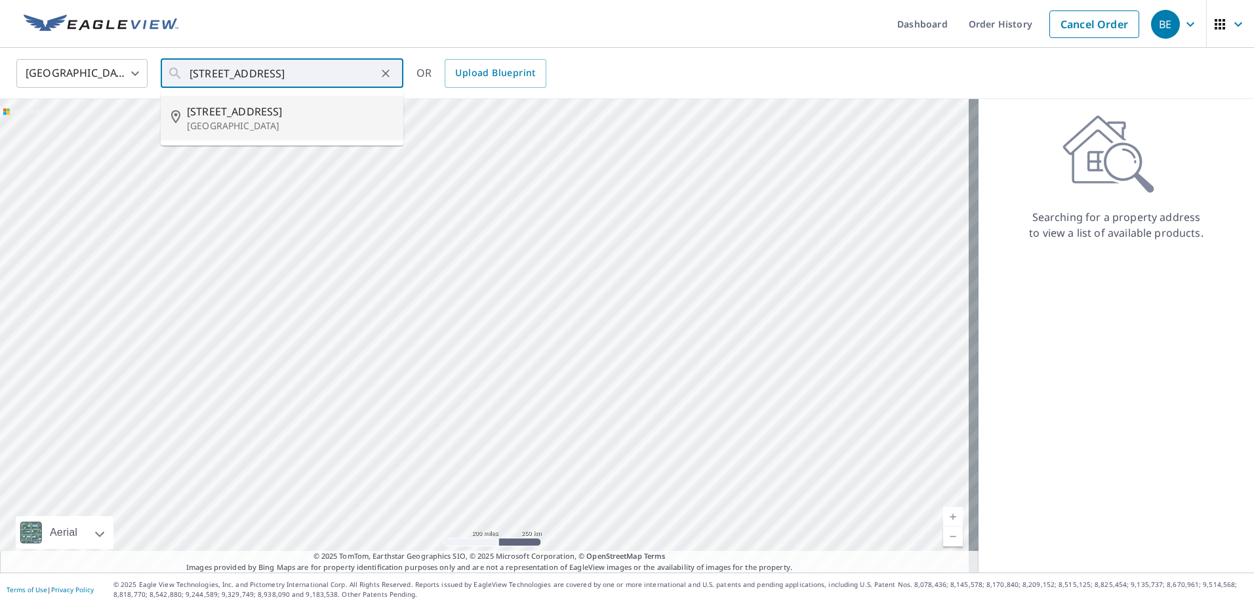
scroll to position [0, 0]
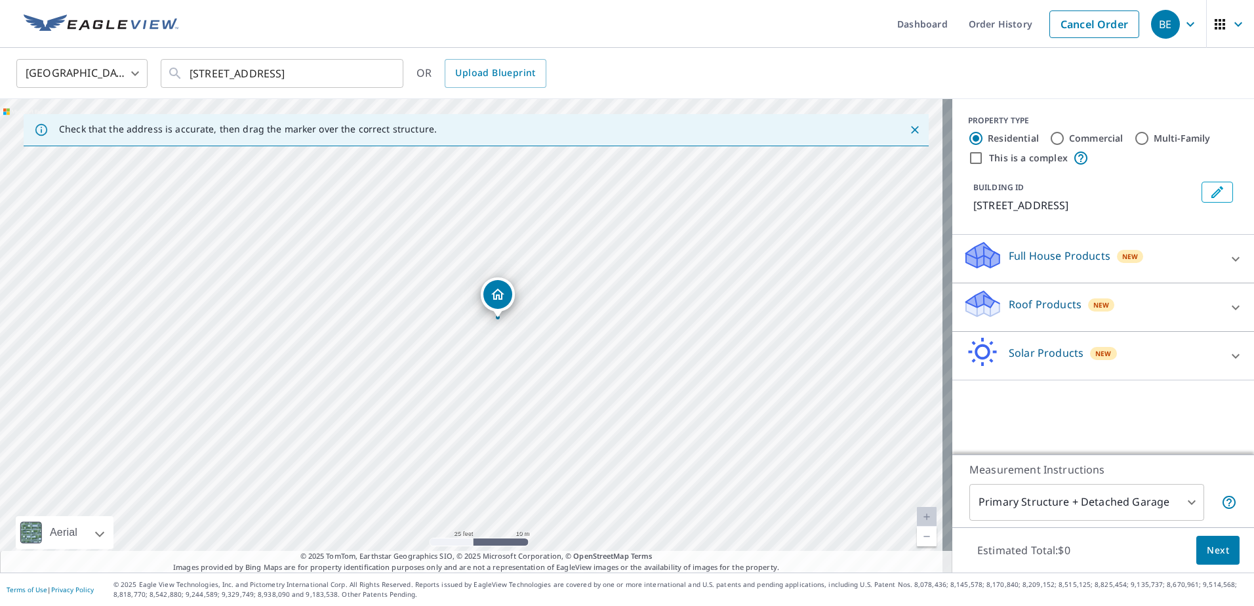
click at [1158, 362] on div "Solar Products New" at bounding box center [1091, 355] width 257 height 37
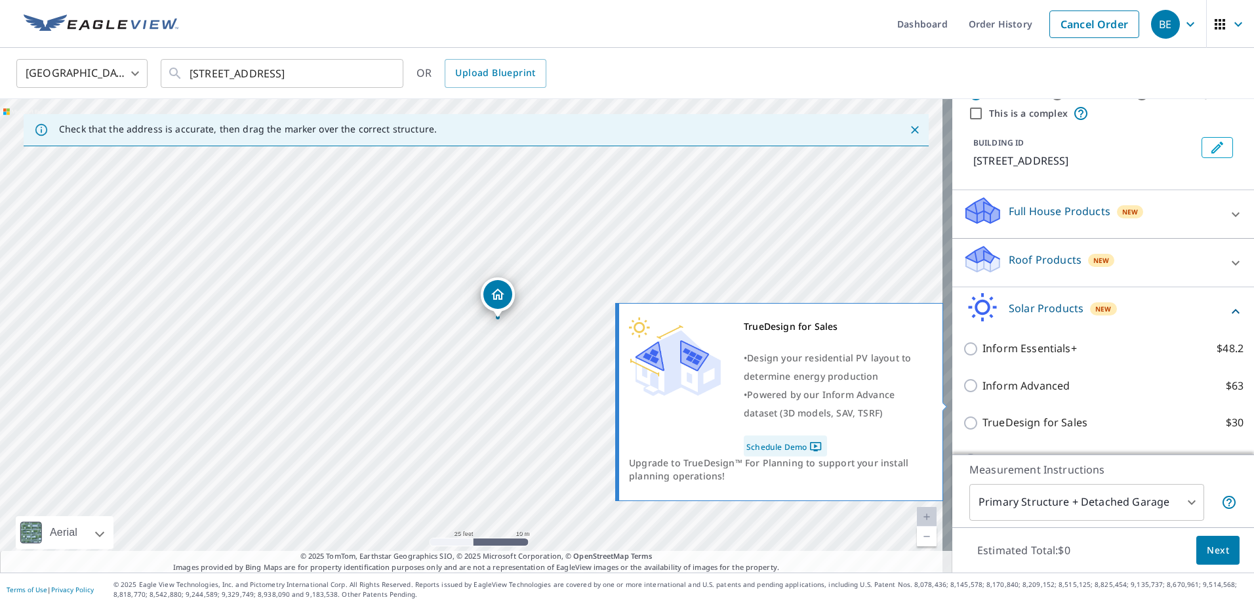
scroll to position [66, 0]
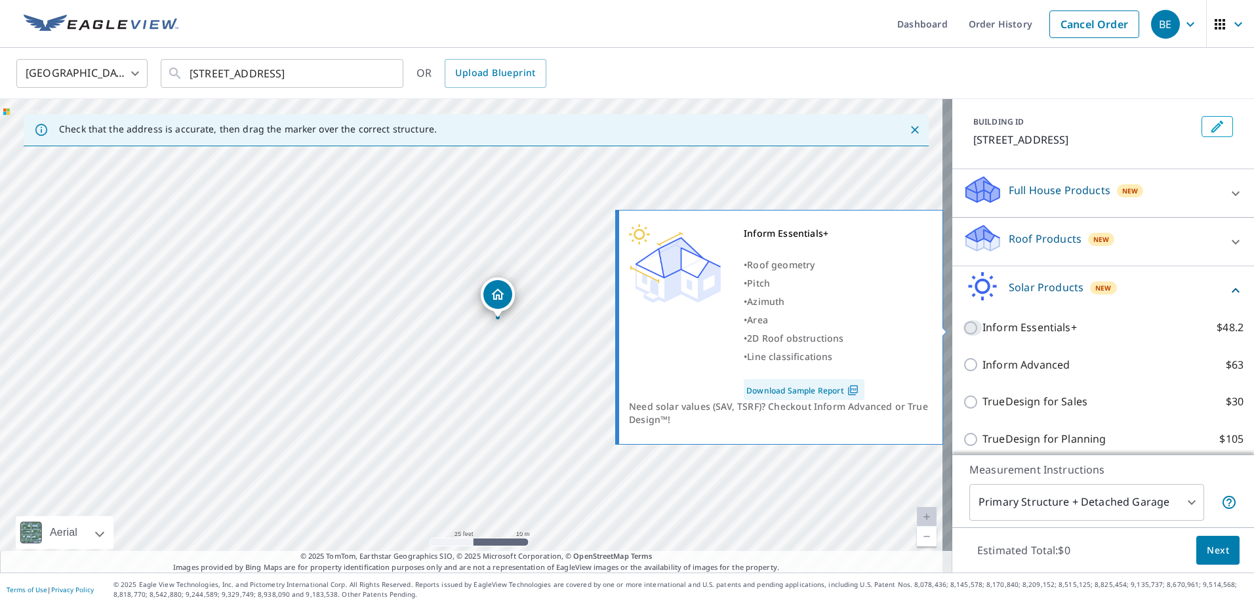
click at [963, 330] on input "Inform Essentials+ $48.2" at bounding box center [973, 328] width 20 height 16
checkbox input "true"
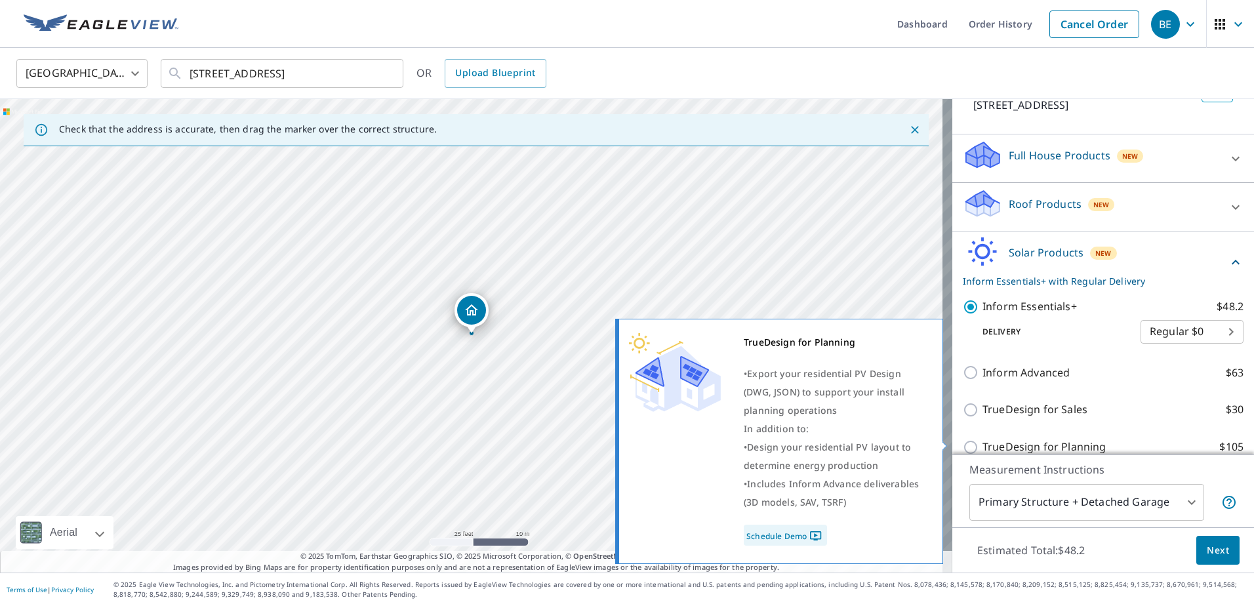
scroll to position [117, 0]
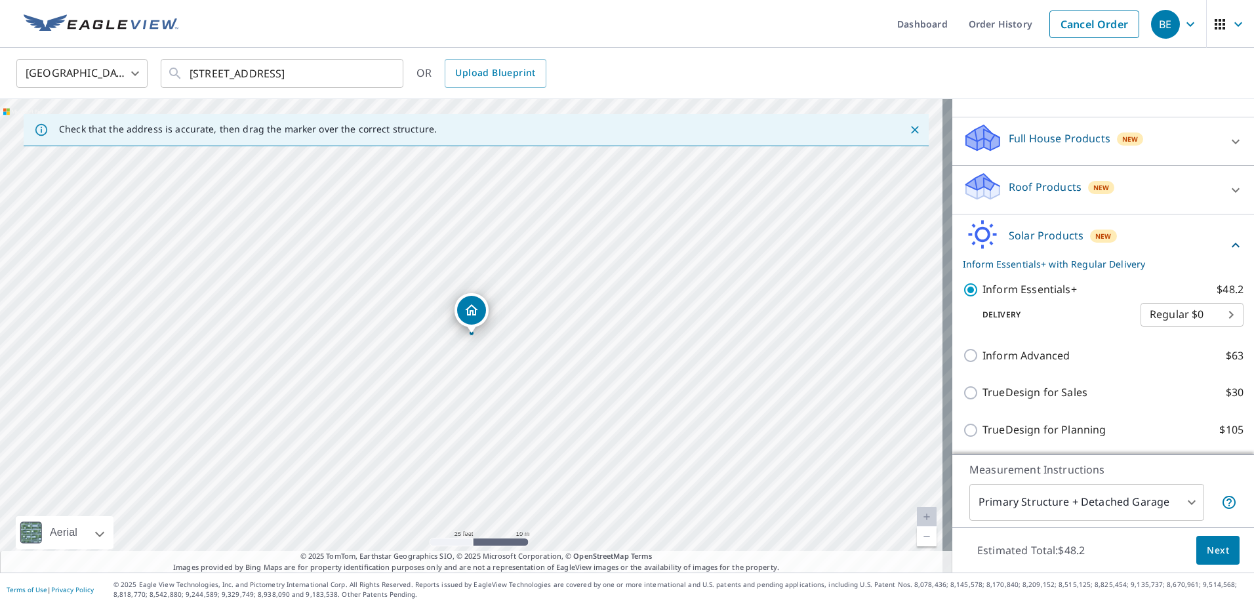
click at [1147, 502] on body "BE BE Dashboard Order History Cancel Order BE [GEOGRAPHIC_DATA] US ​ [STREET_AD…" at bounding box center [627, 303] width 1254 height 606
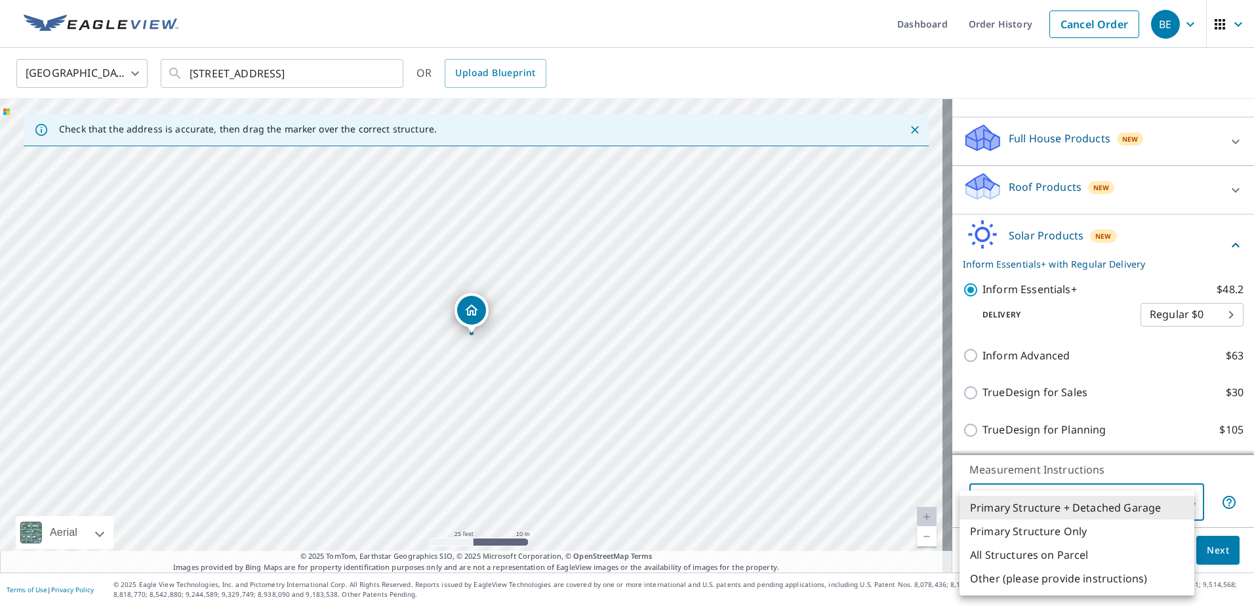
click at [1066, 529] on li "Primary Structure Only" at bounding box center [1077, 531] width 235 height 24
type input "2"
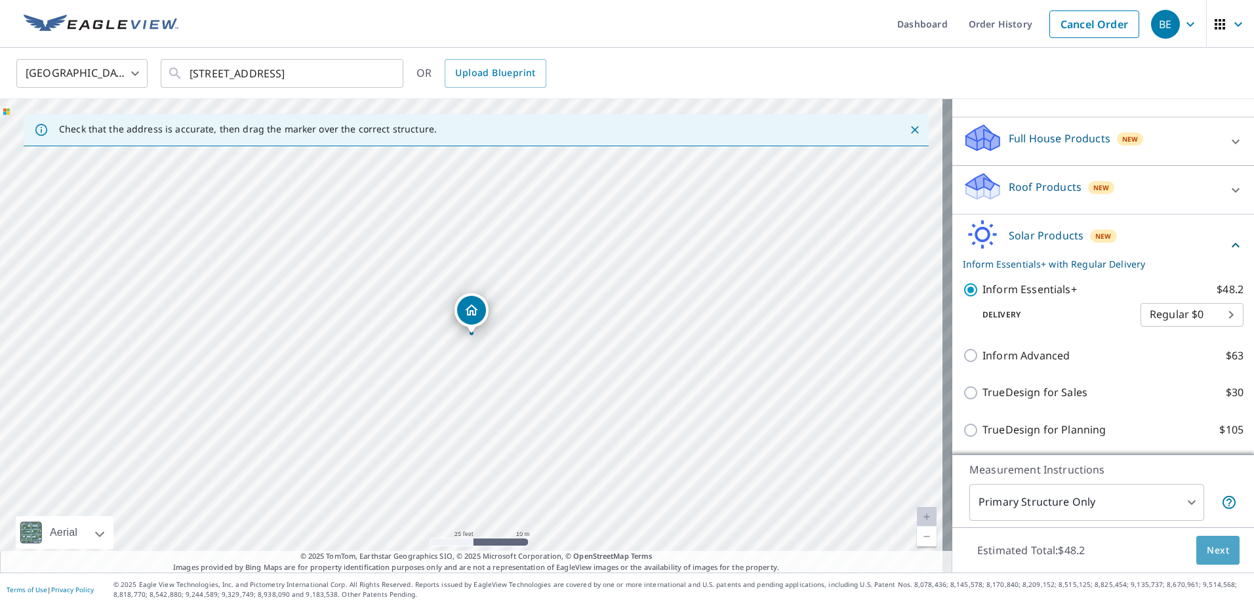
click at [1207, 549] on span "Next" at bounding box center [1218, 550] width 22 height 16
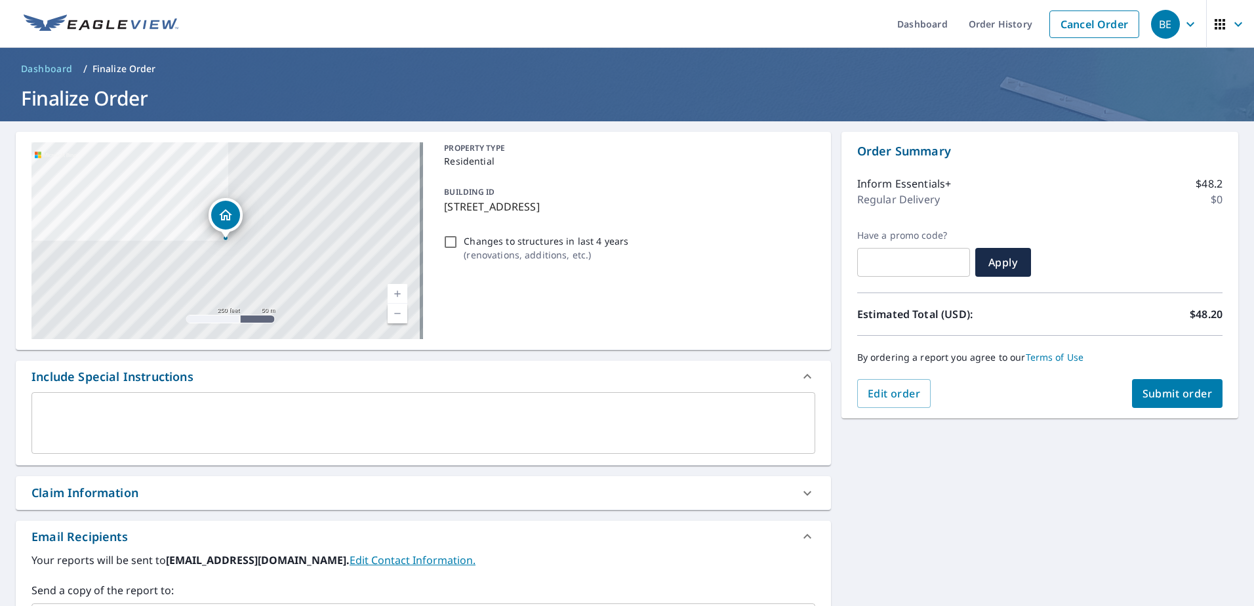
click at [1156, 398] on span "Submit order" at bounding box center [1177, 393] width 70 height 14
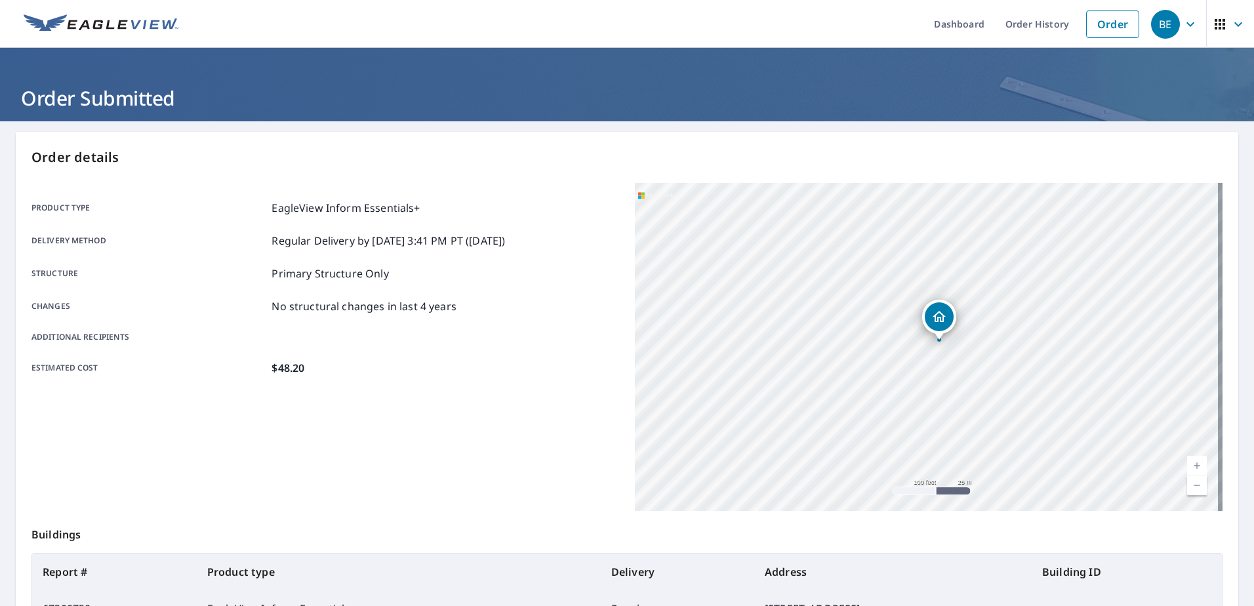
drag, startPoint x: 916, startPoint y: 371, endPoint x: 1061, endPoint y: 452, distance: 166.2
click at [1061, 452] on div "[STREET_ADDRESS]" at bounding box center [929, 347] width 588 height 328
